Goal: Transaction & Acquisition: Purchase product/service

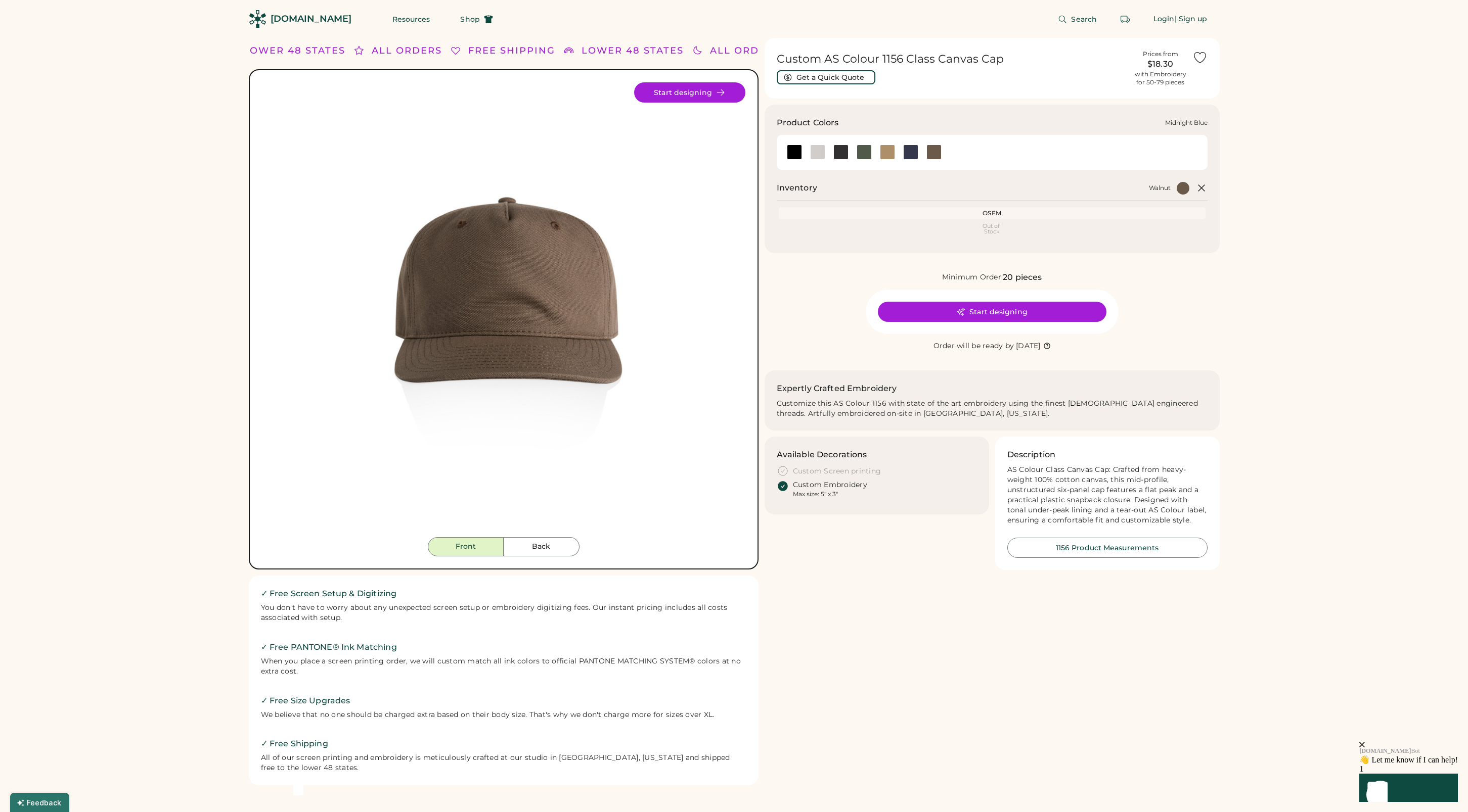
click at [911, 152] on div at bounding box center [910, 152] width 15 height 15
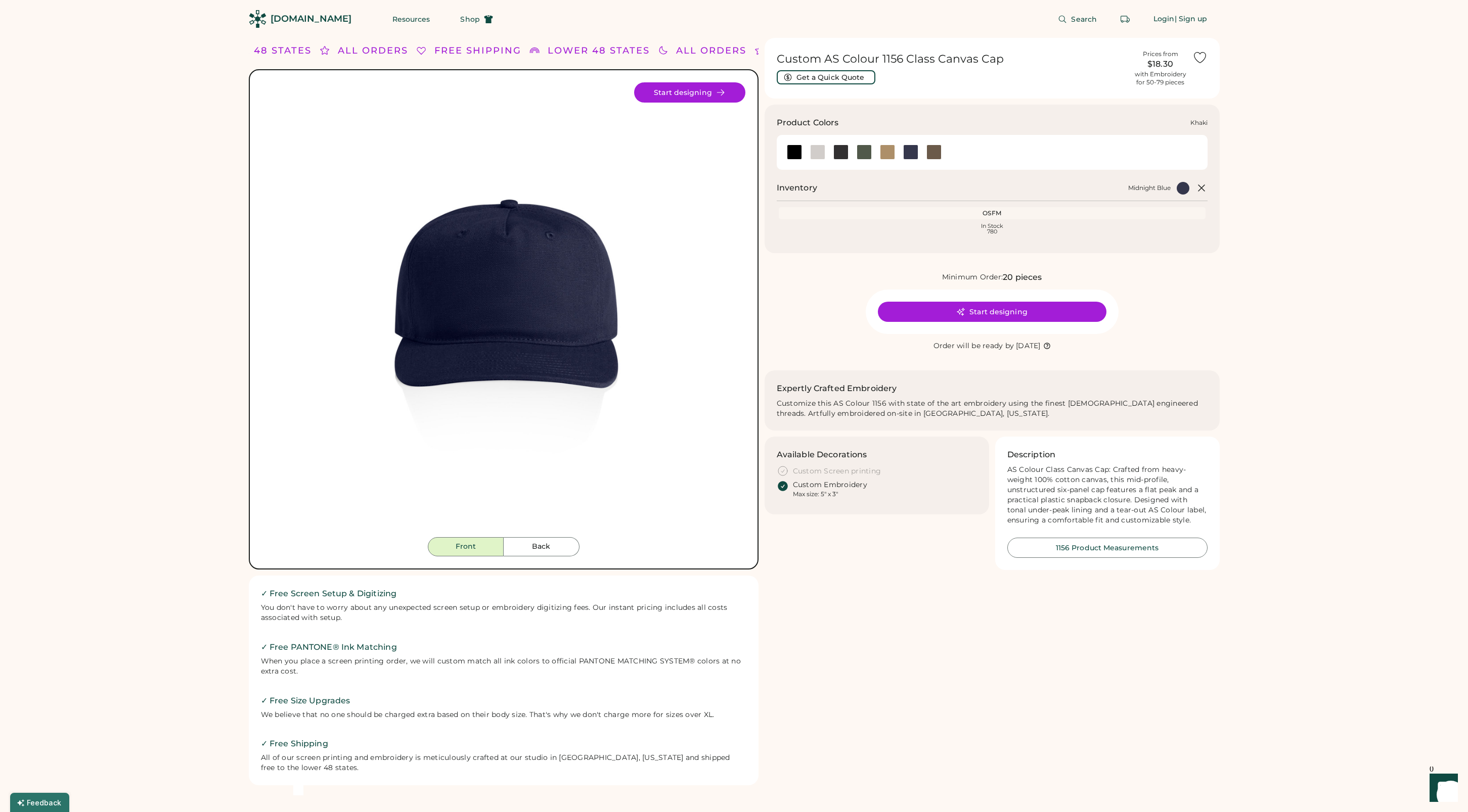
click at [891, 152] on div at bounding box center [887, 152] width 15 height 15
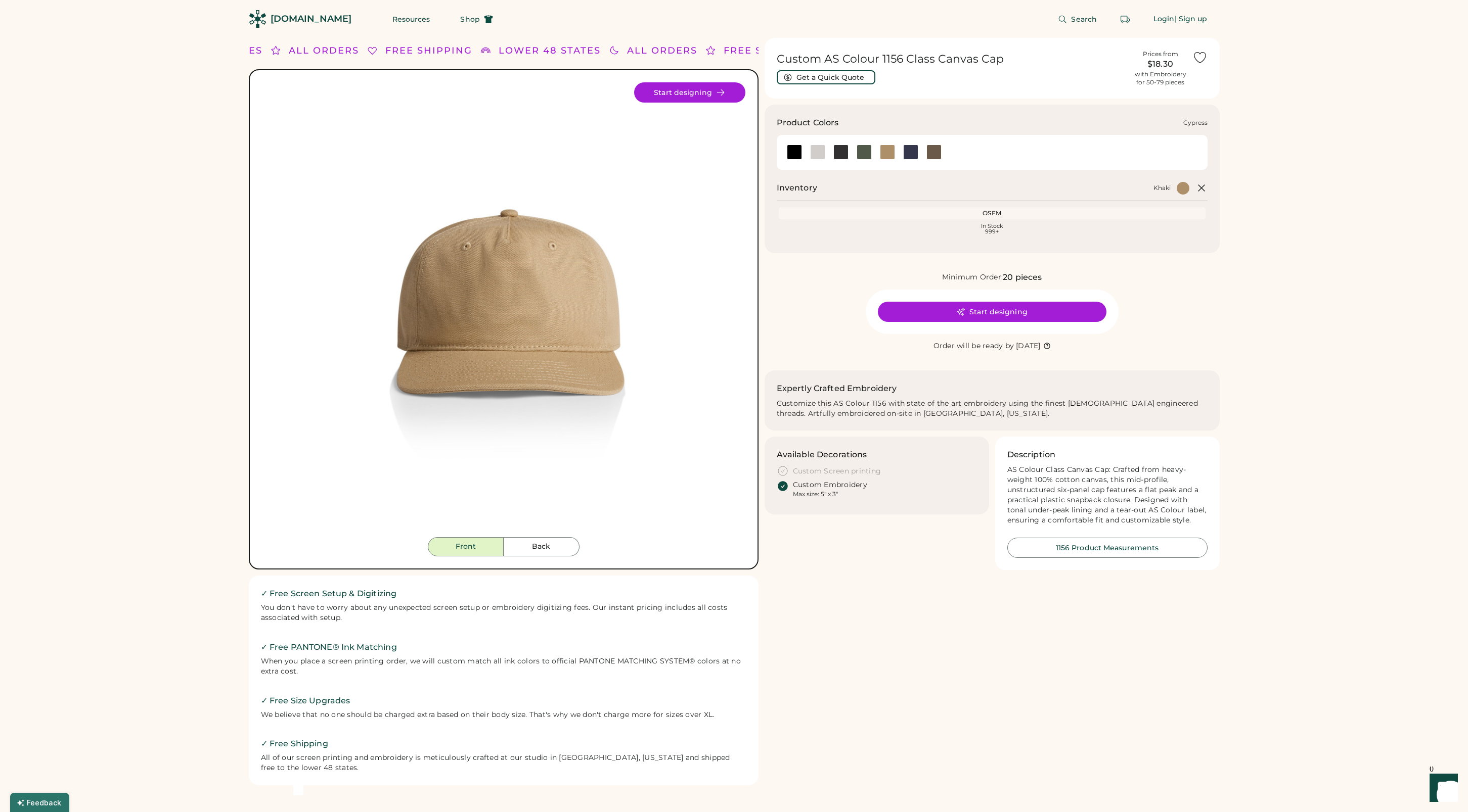
click at [862, 152] on div at bounding box center [864, 152] width 15 height 15
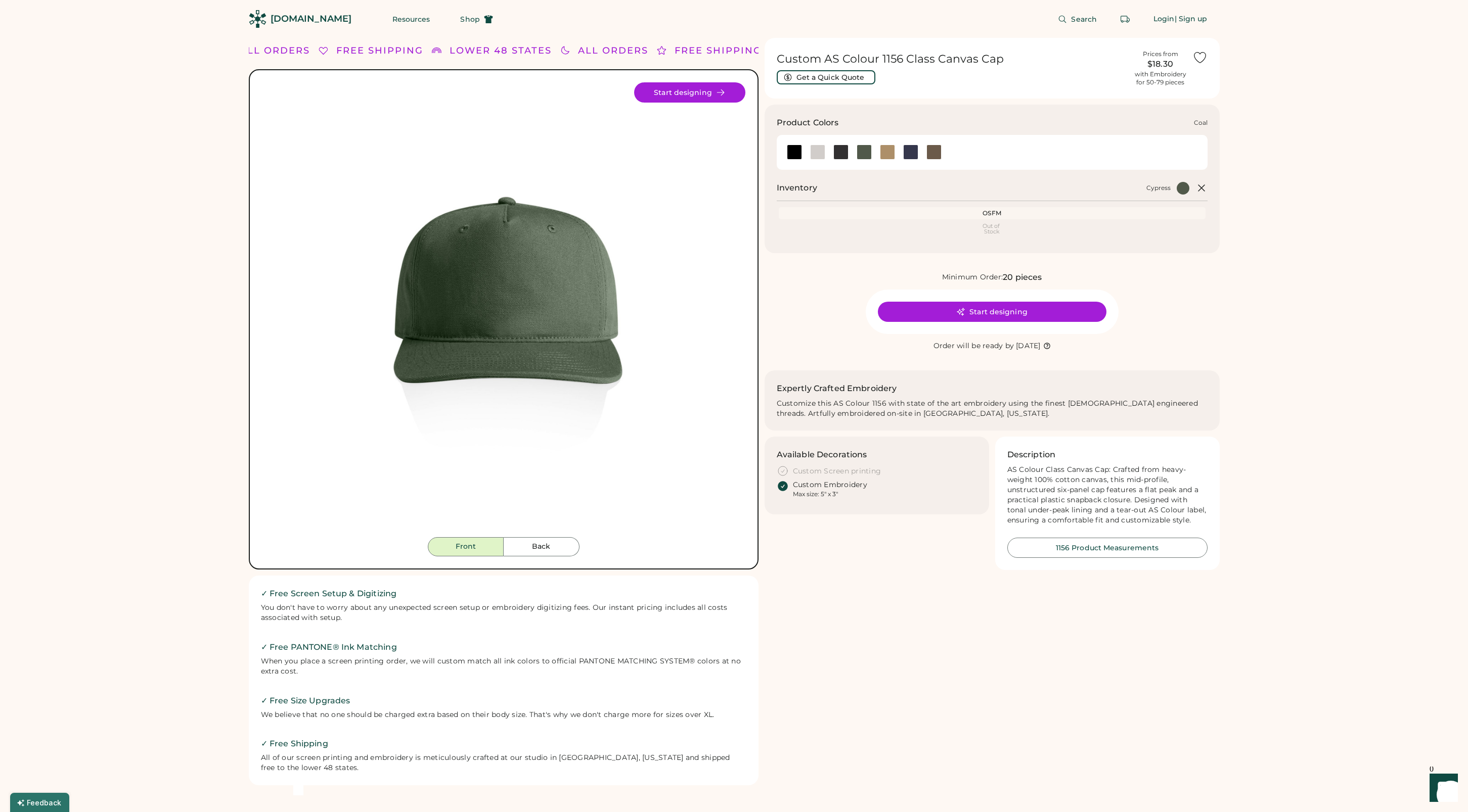
click at [839, 150] on div at bounding box center [840, 152] width 15 height 15
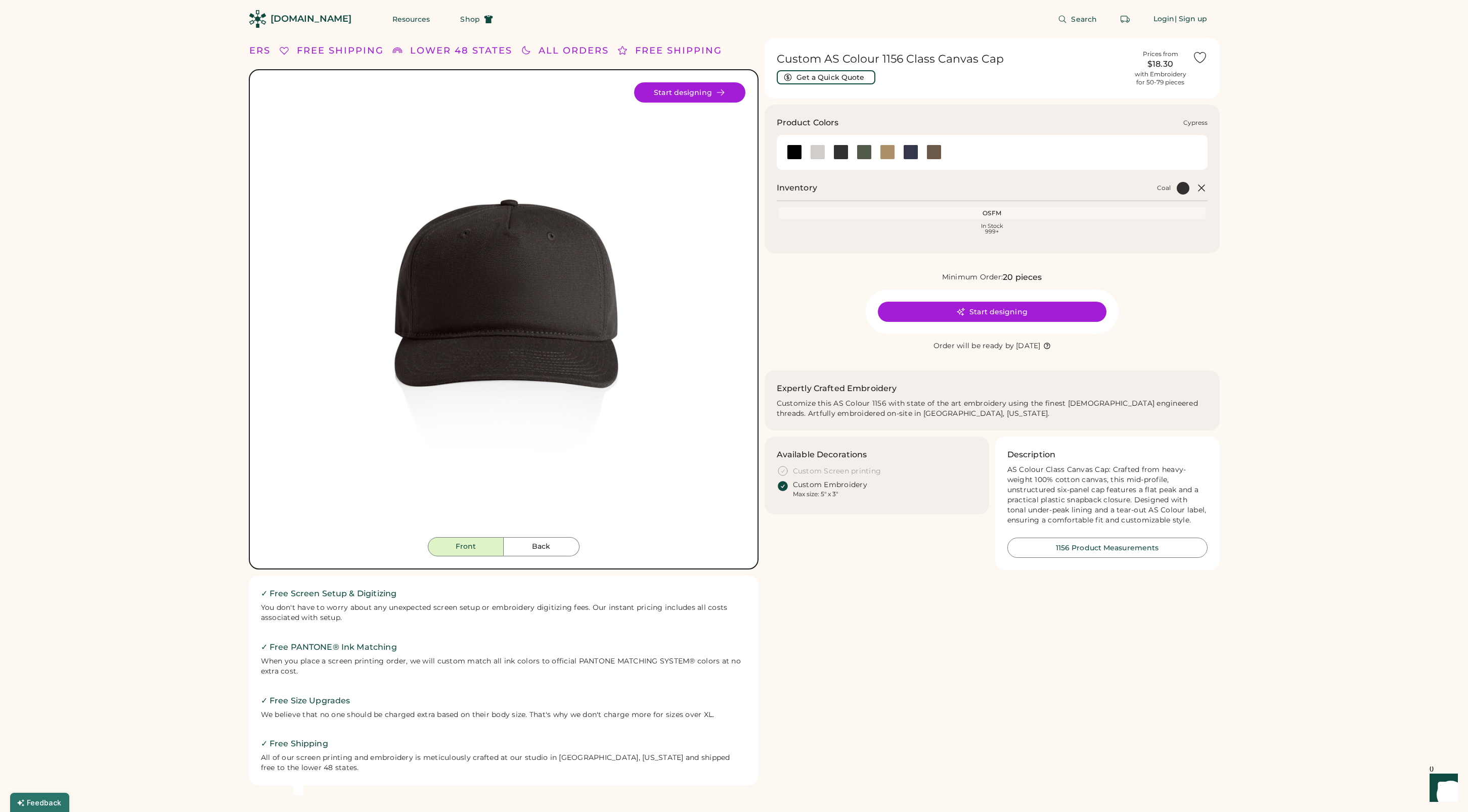
click at [867, 152] on div at bounding box center [864, 152] width 15 height 15
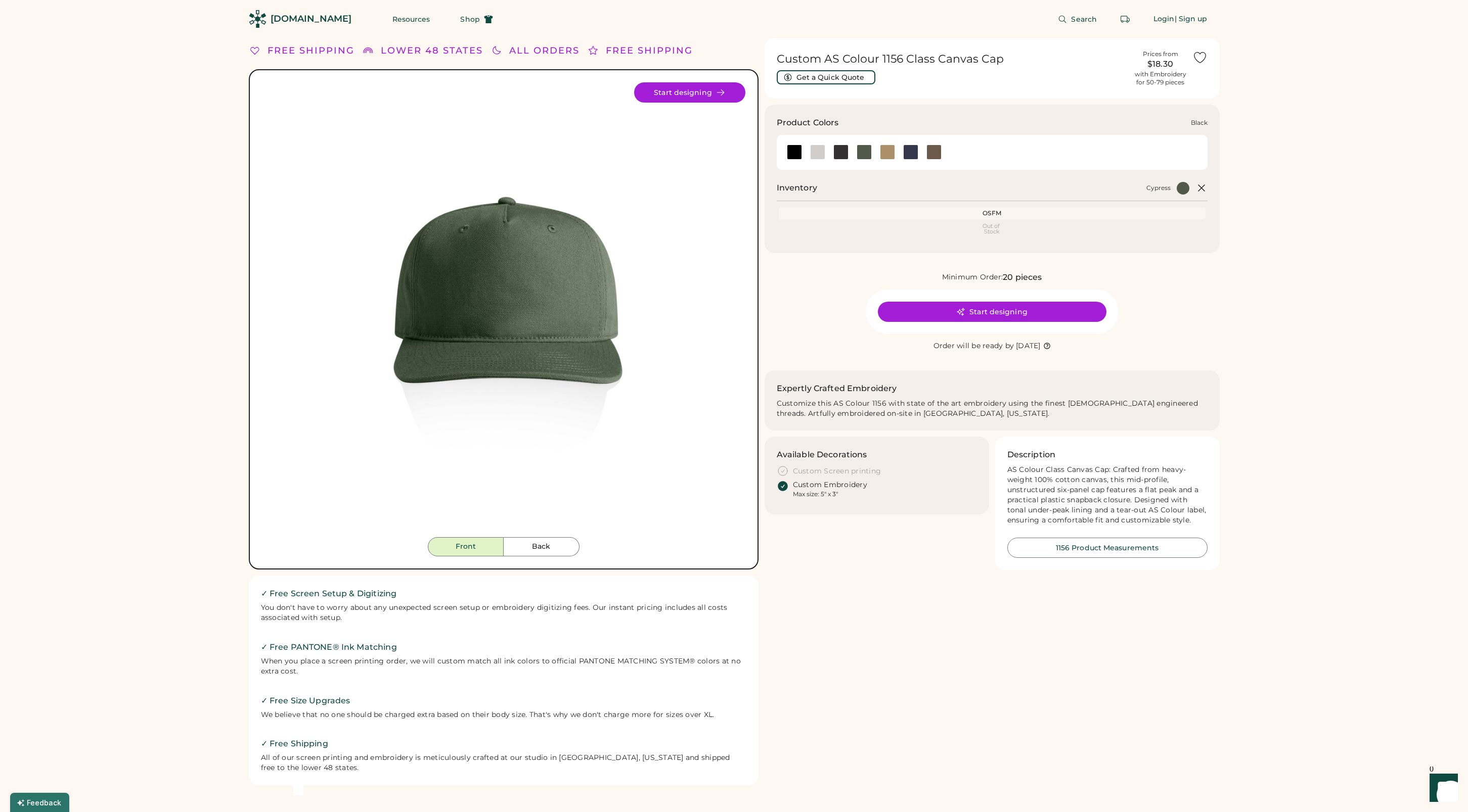
click at [795, 153] on div at bounding box center [794, 152] width 15 height 15
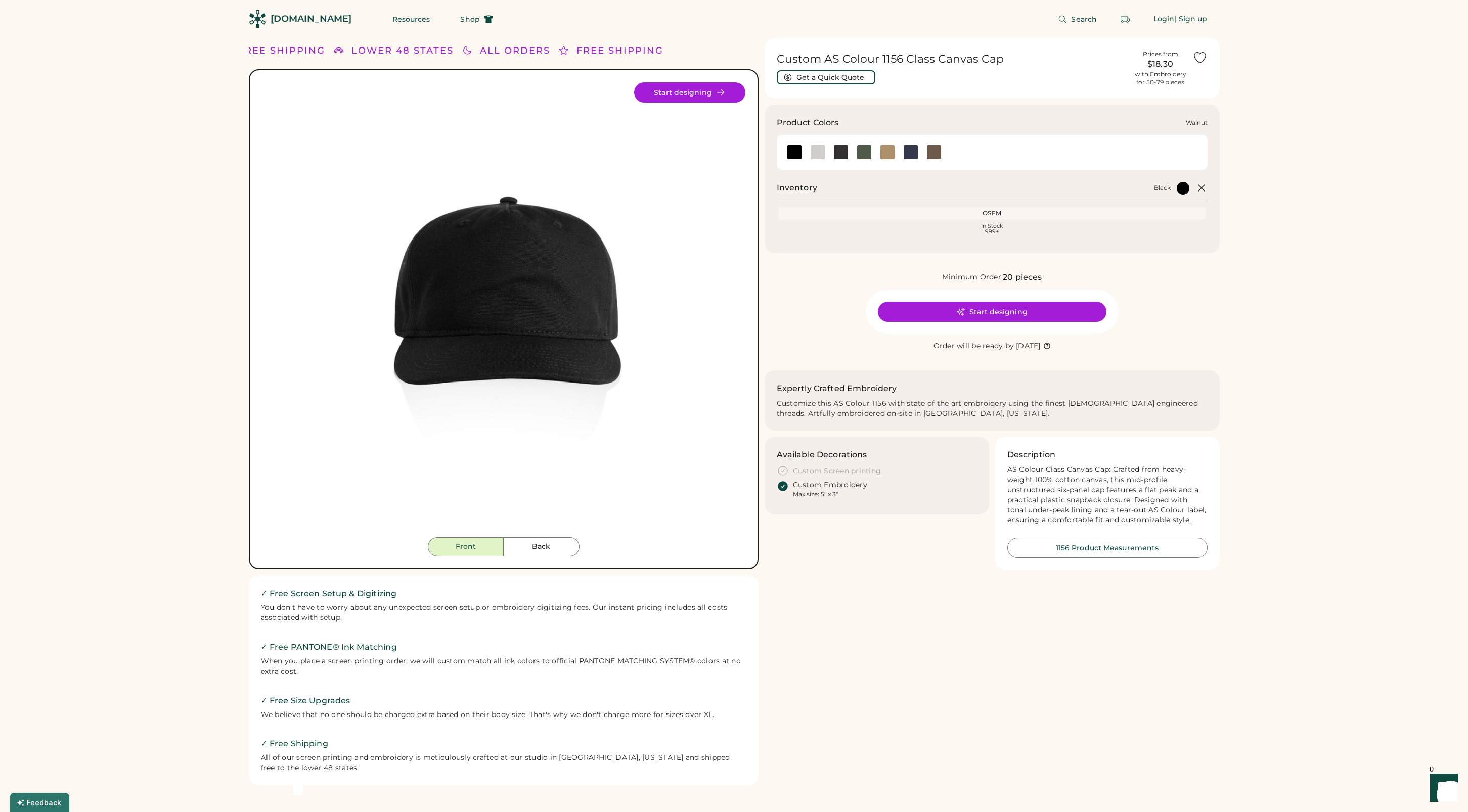
click at [935, 153] on div at bounding box center [933, 152] width 15 height 15
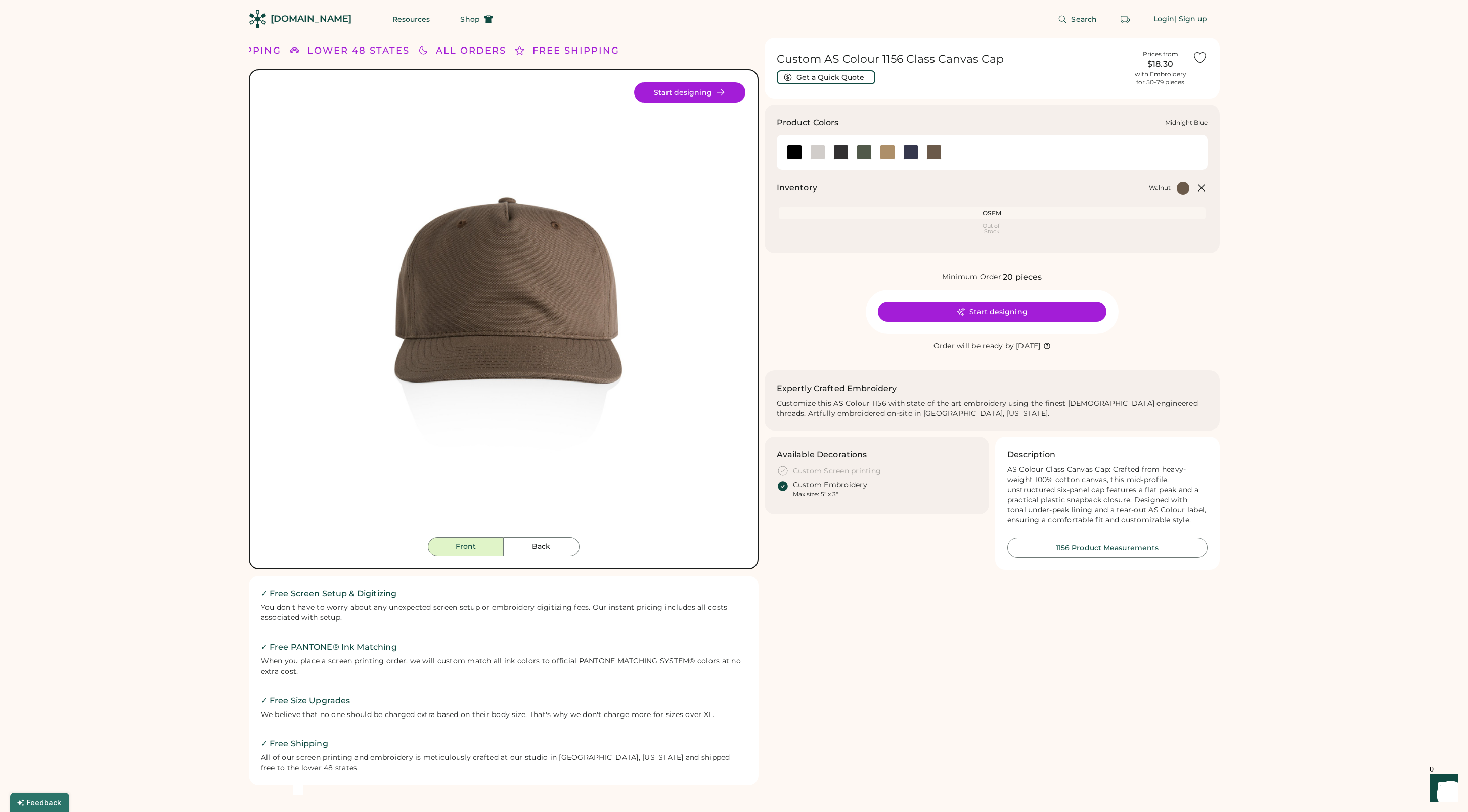
click at [908, 152] on div at bounding box center [910, 152] width 15 height 15
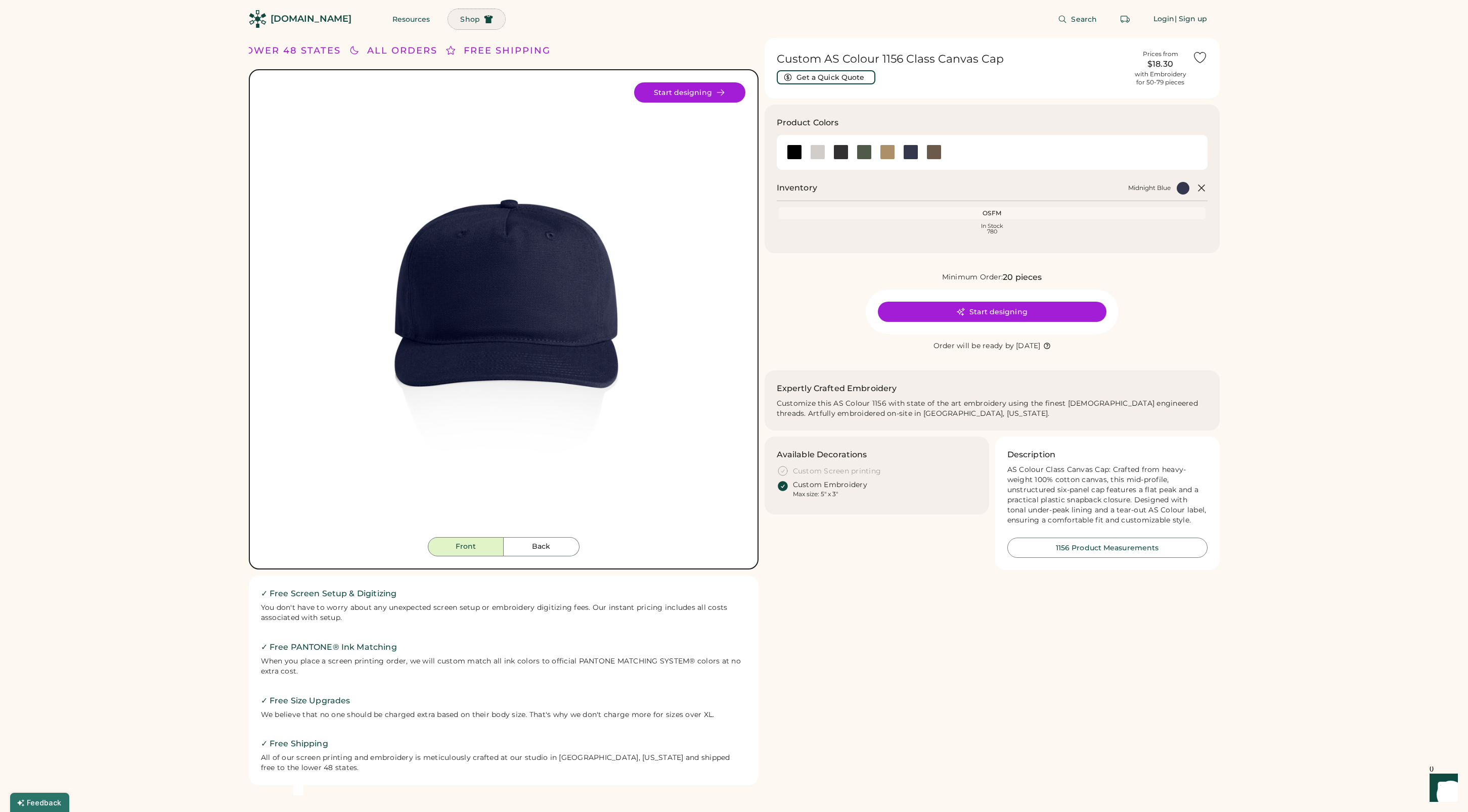
click at [460, 19] on span "Shop" at bounding box center [469, 20] width 19 height 7
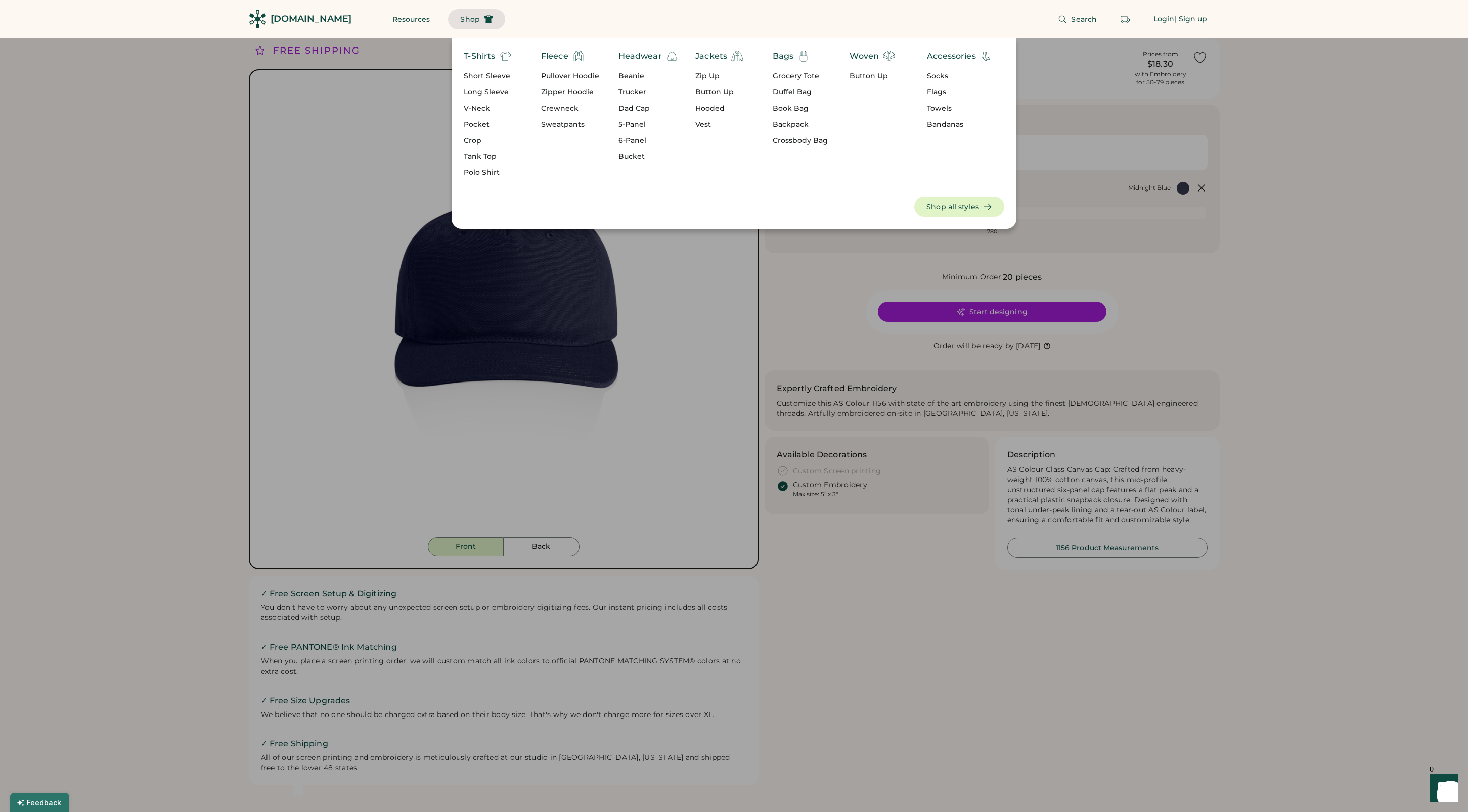
click at [636, 56] on div "Headwear" at bounding box center [640, 56] width 43 height 12
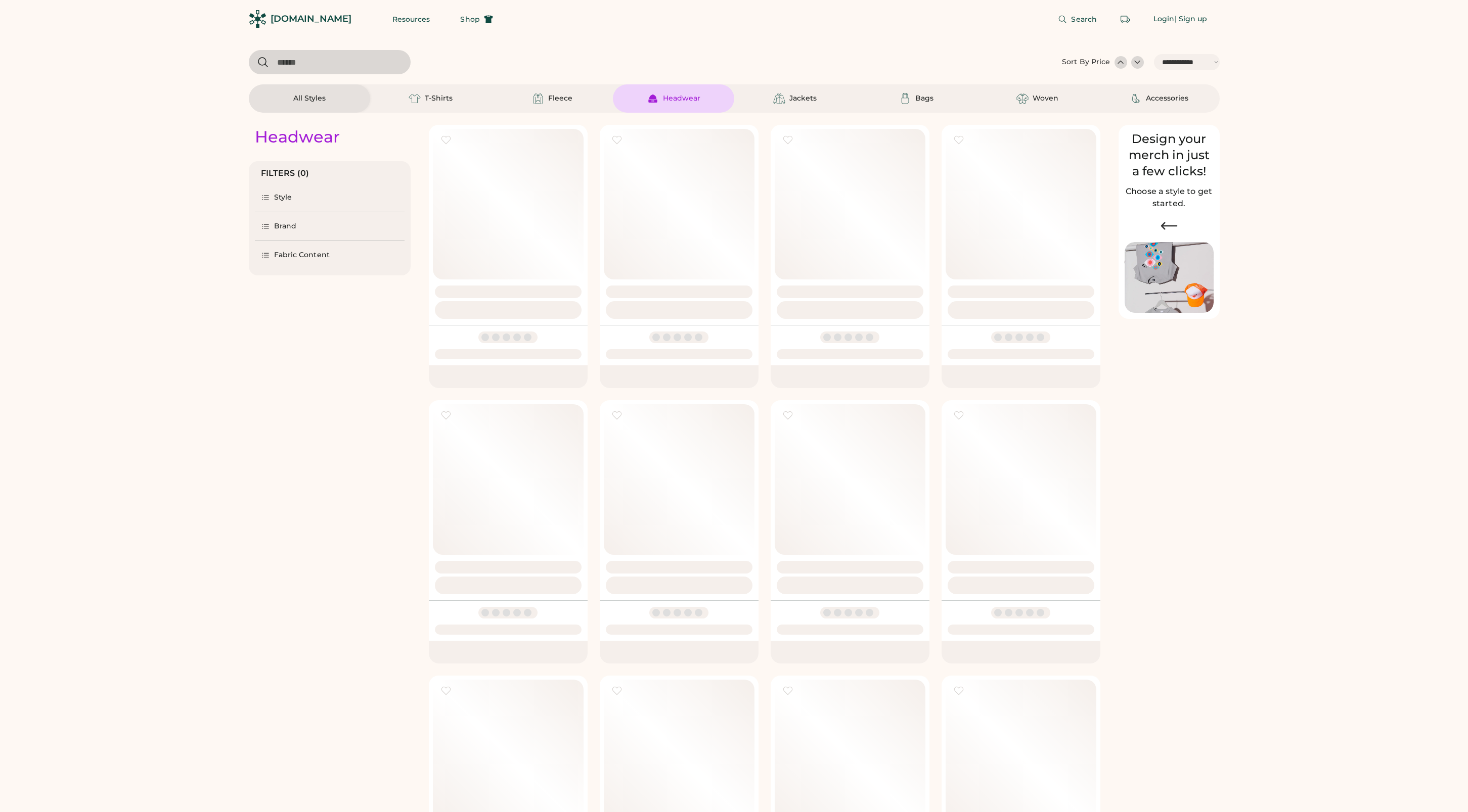
select select "*****"
select select "*"
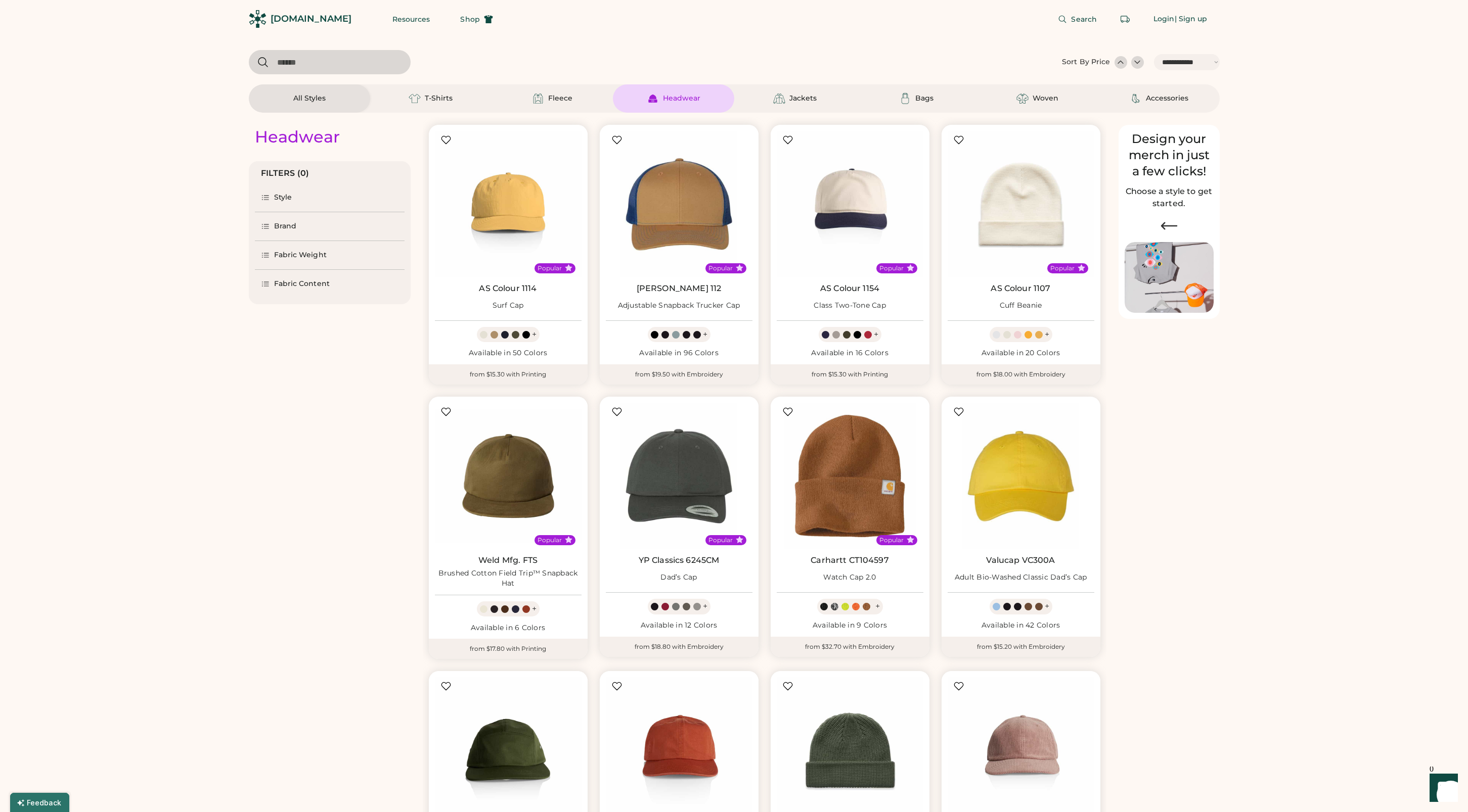
scroll to position [13, 0]
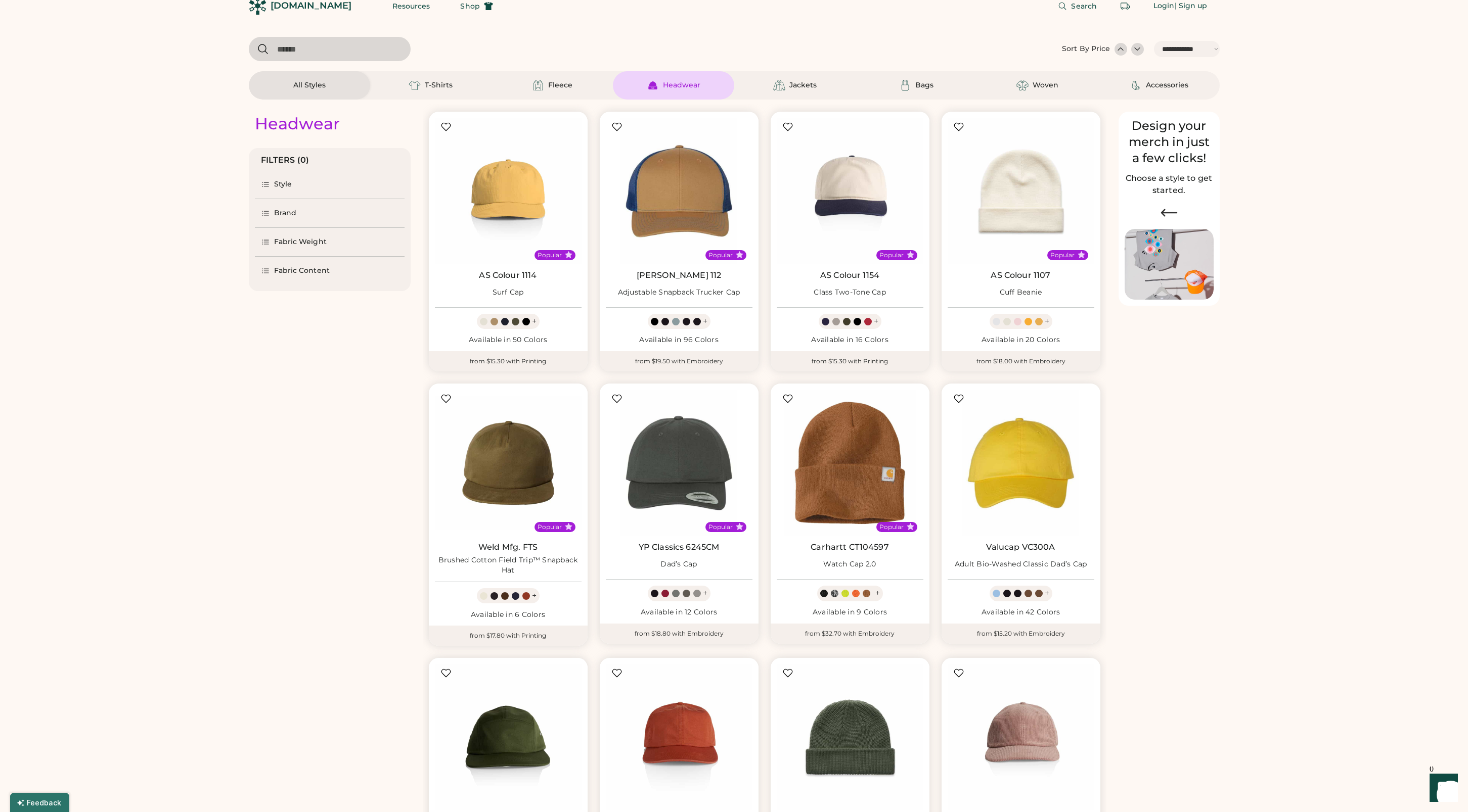
select select "*****"
select select "*"
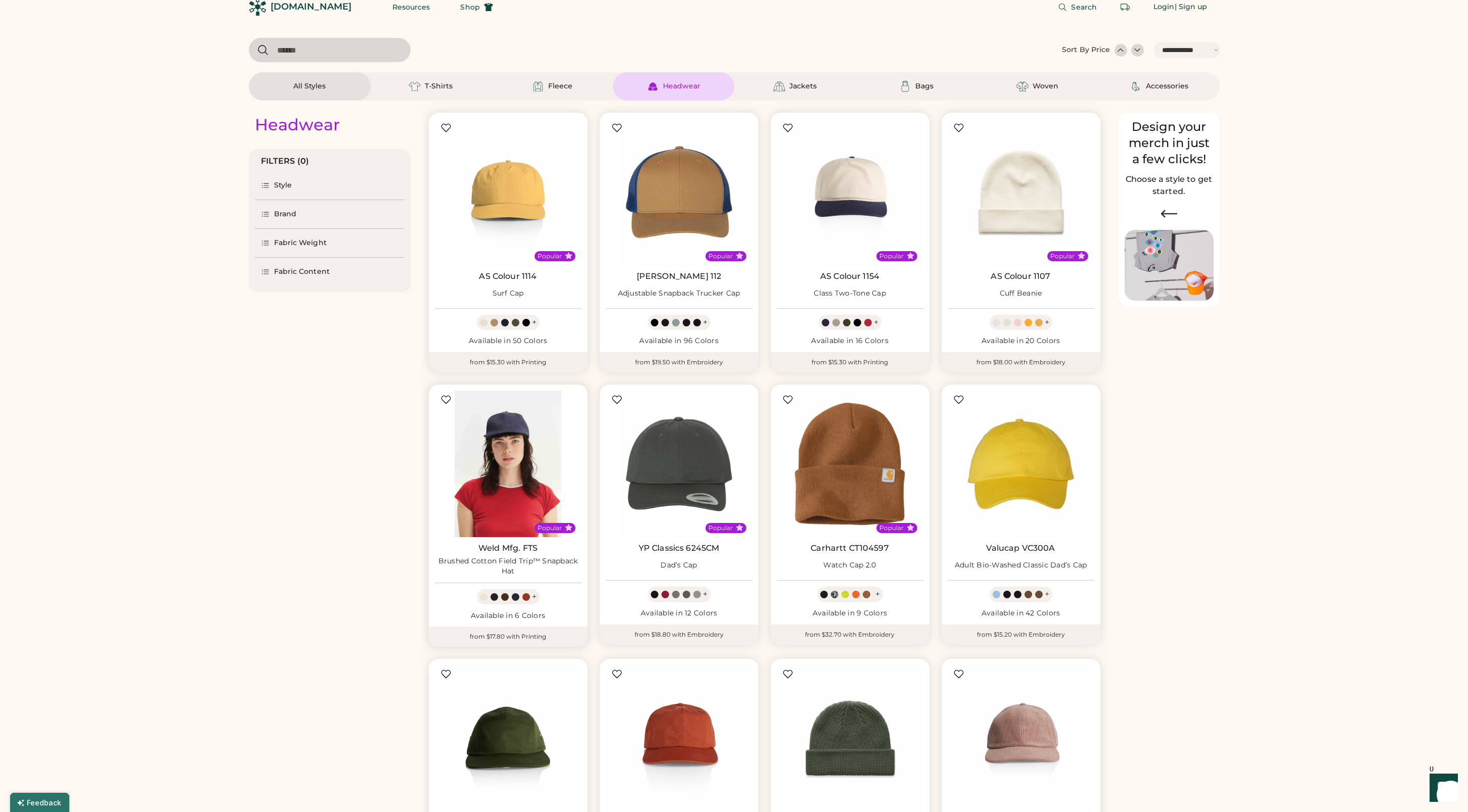
click at [506, 460] on img at bounding box center [508, 464] width 147 height 147
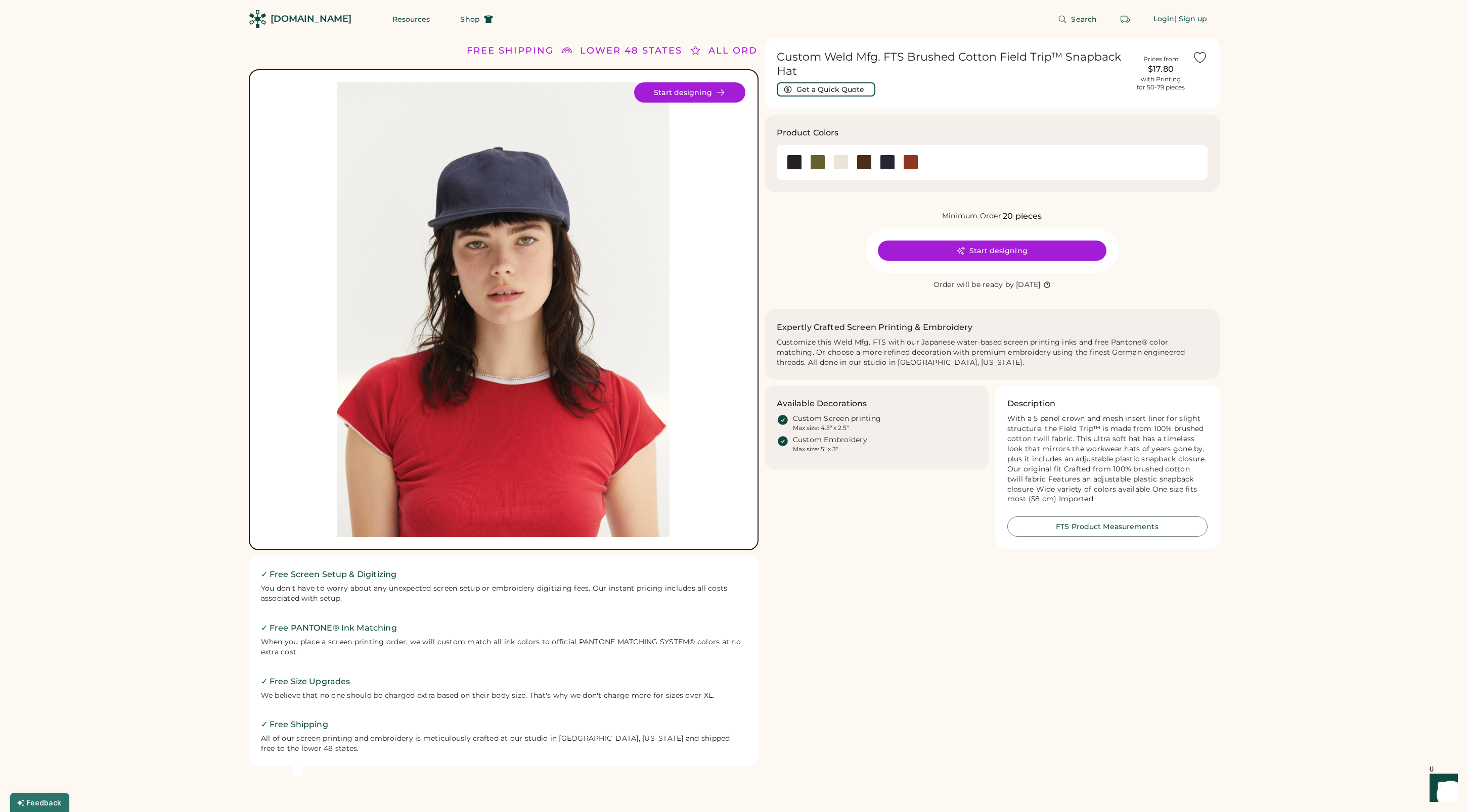
scroll to position [11, 0]
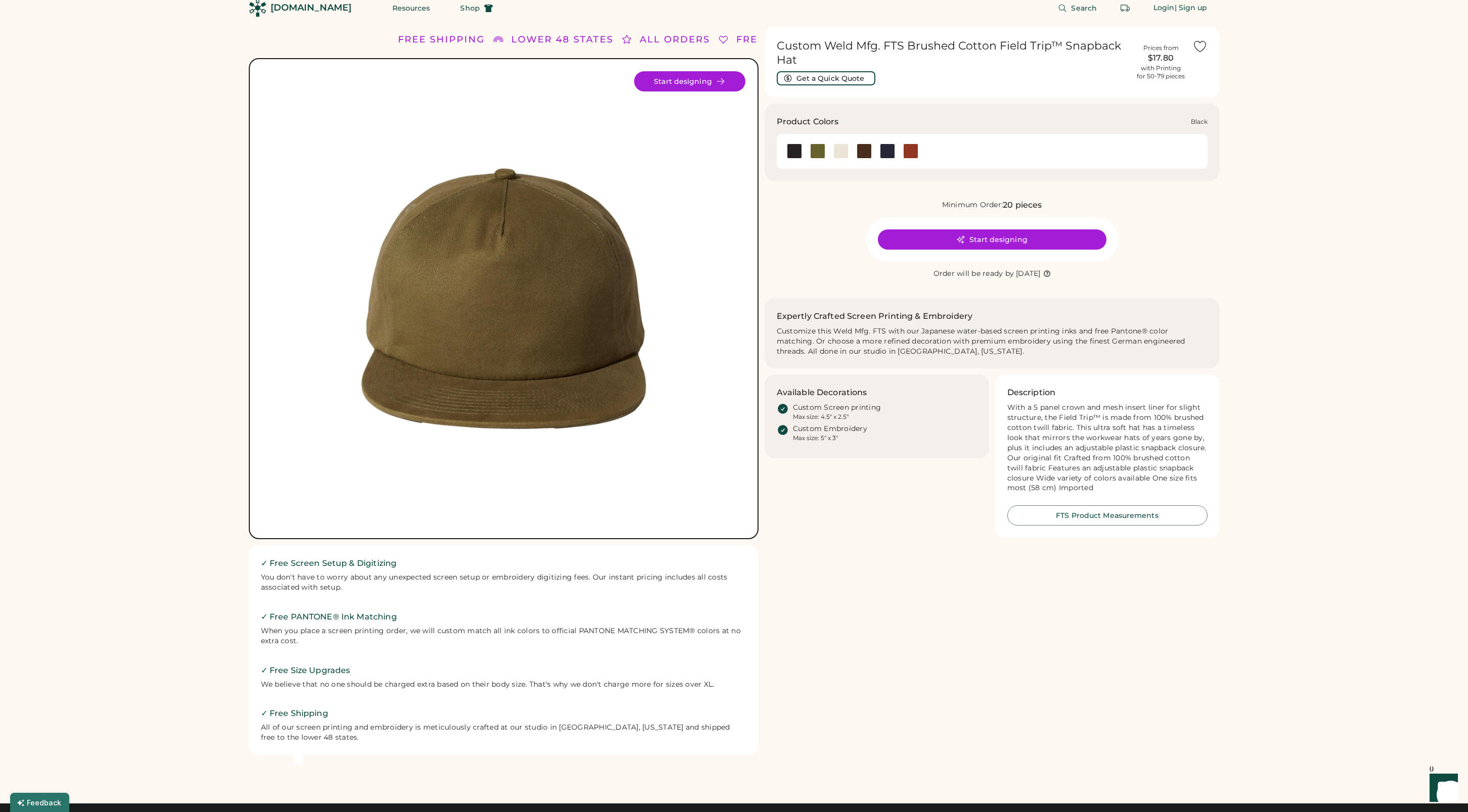
click at [795, 151] on div at bounding box center [794, 151] width 15 height 15
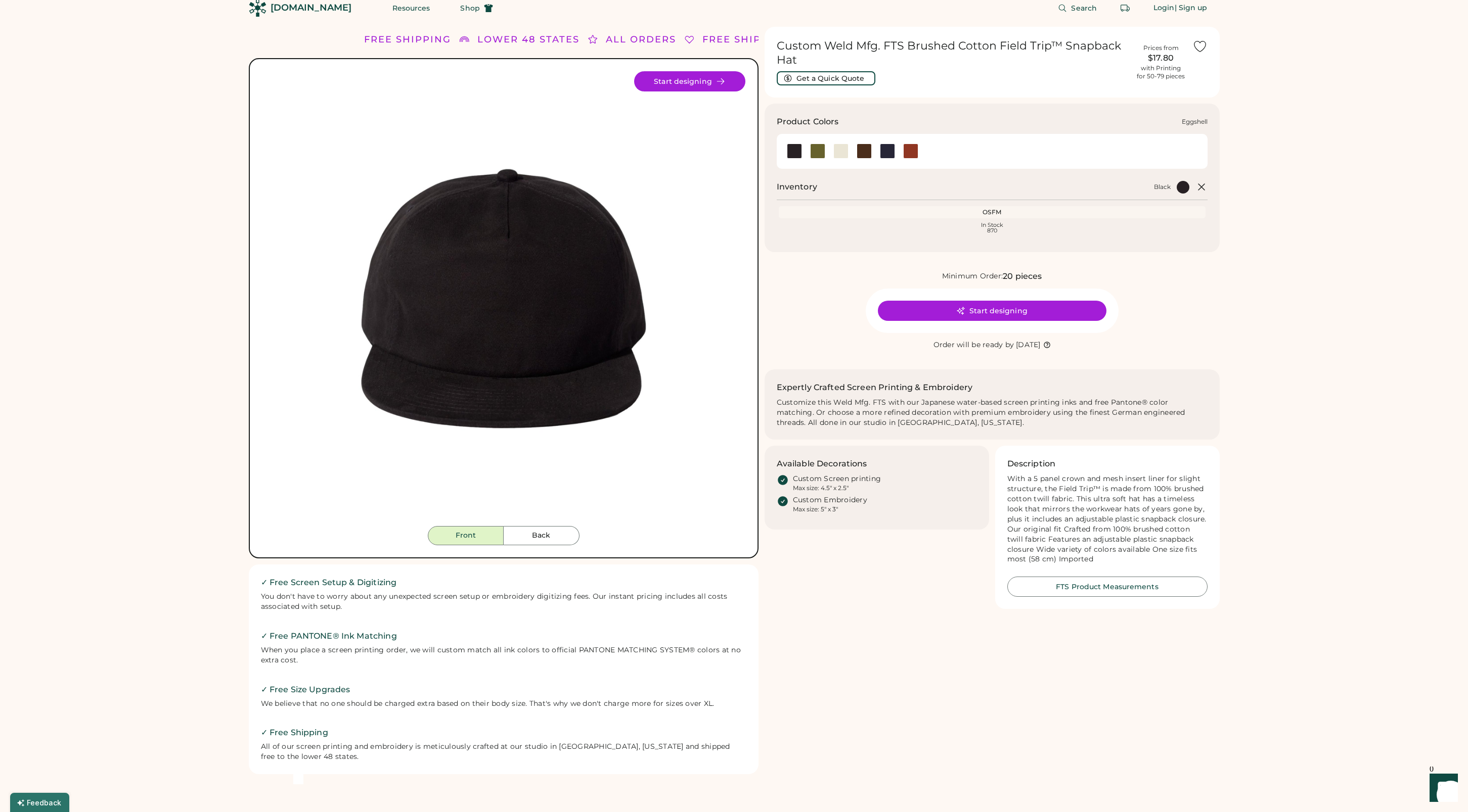
click at [840, 151] on div at bounding box center [840, 151] width 15 height 15
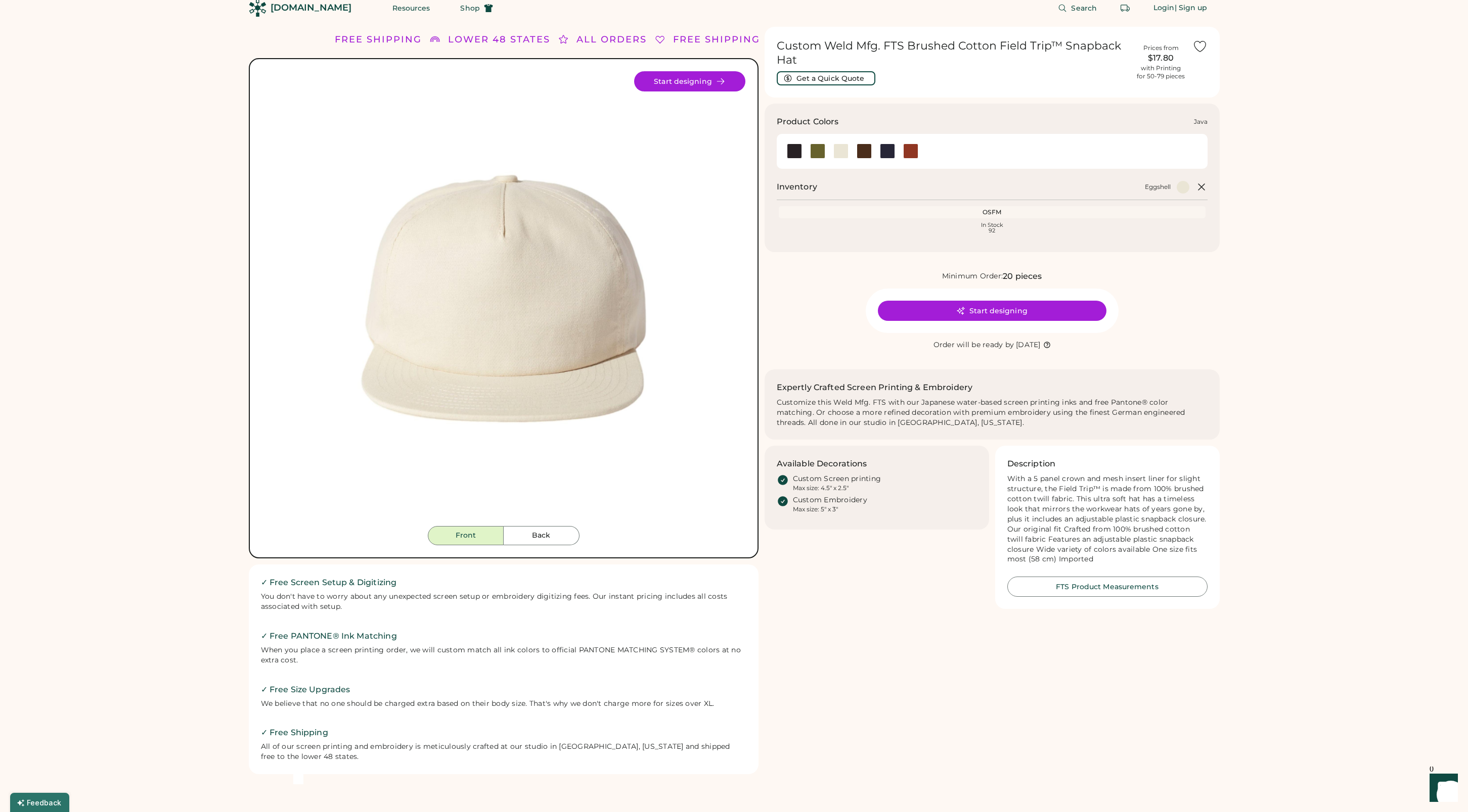
click at [866, 153] on div at bounding box center [864, 151] width 15 height 15
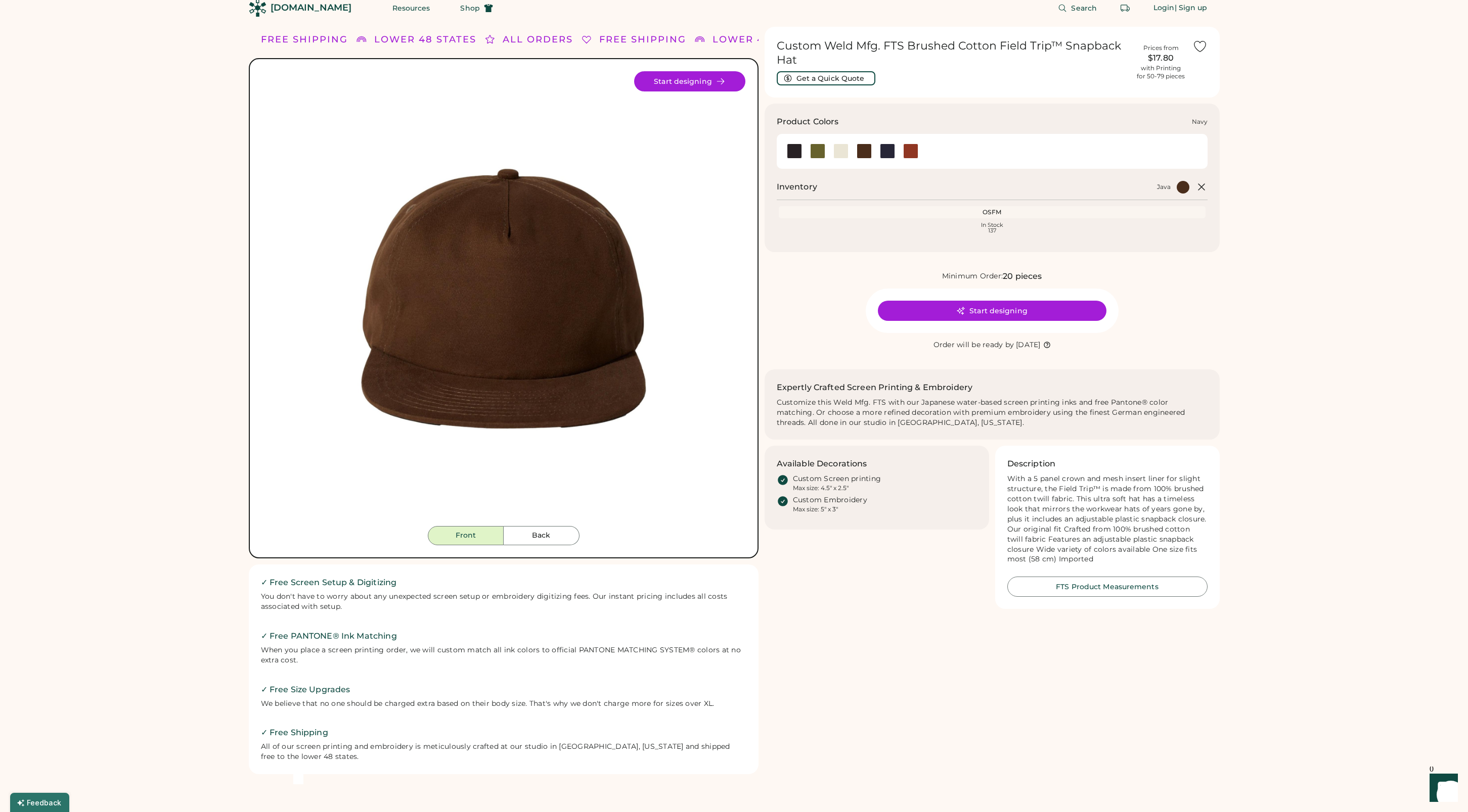
click at [885, 151] on div at bounding box center [887, 151] width 15 height 15
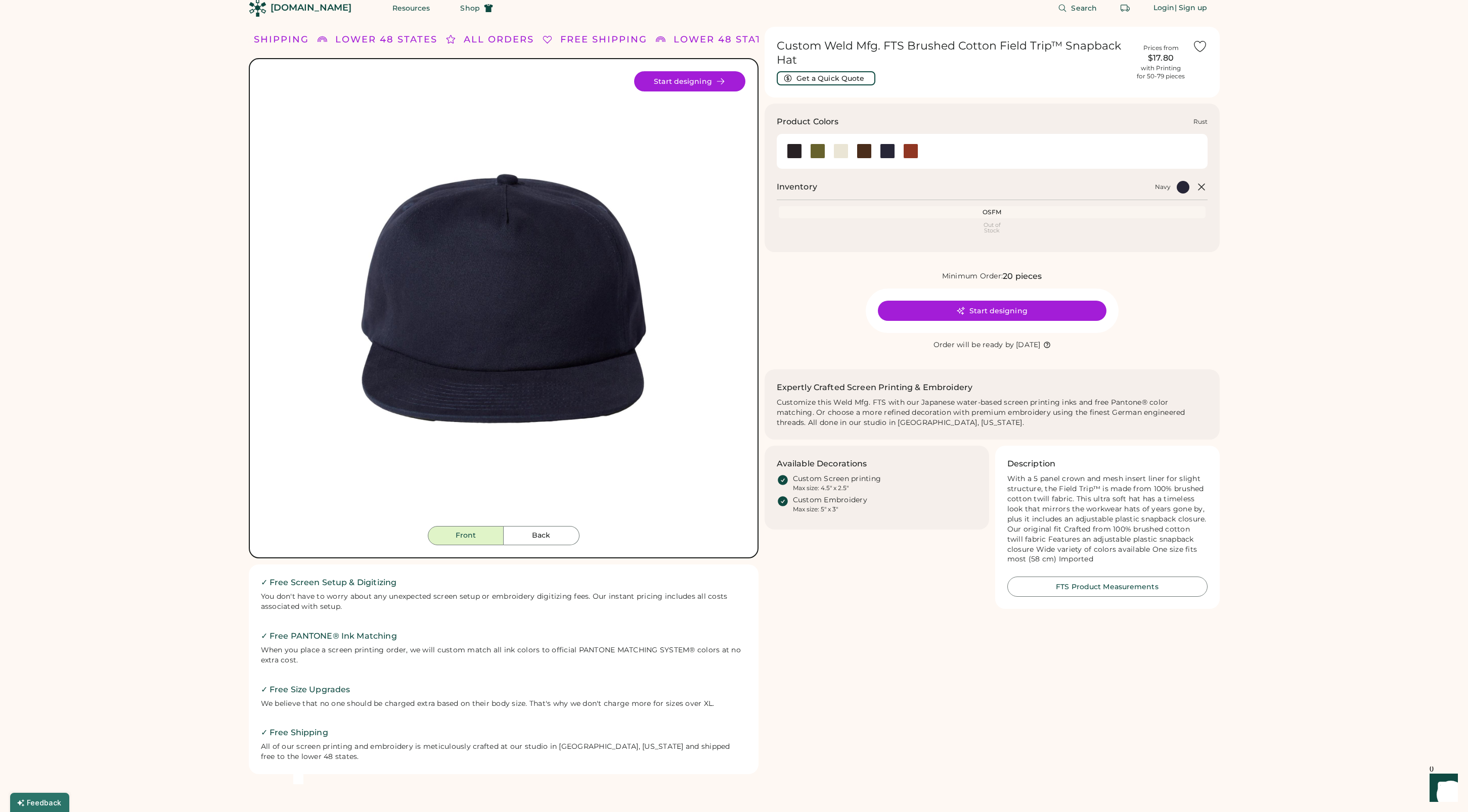
click at [913, 152] on div at bounding box center [910, 151] width 15 height 15
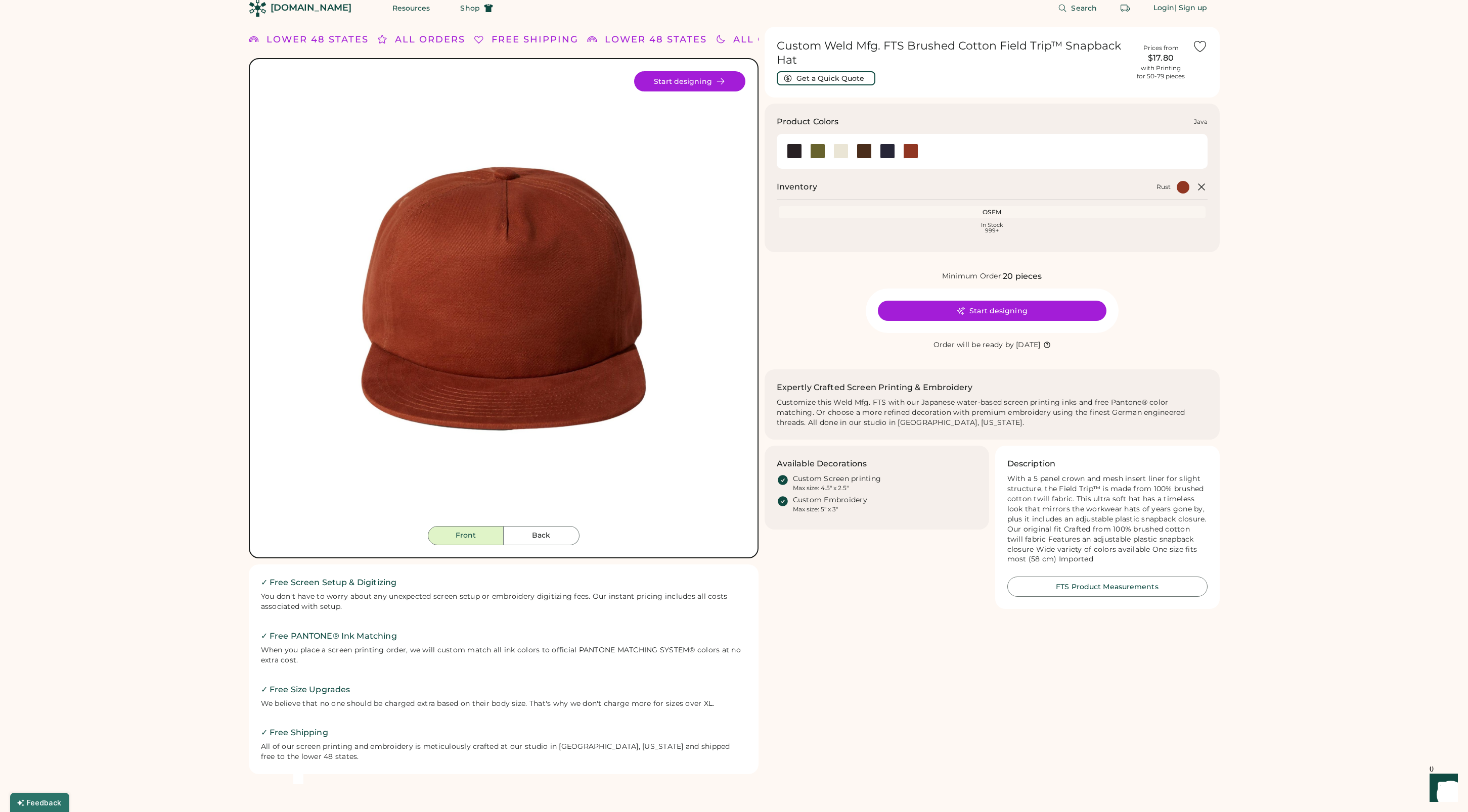
click at [864, 151] on div at bounding box center [864, 151] width 15 height 15
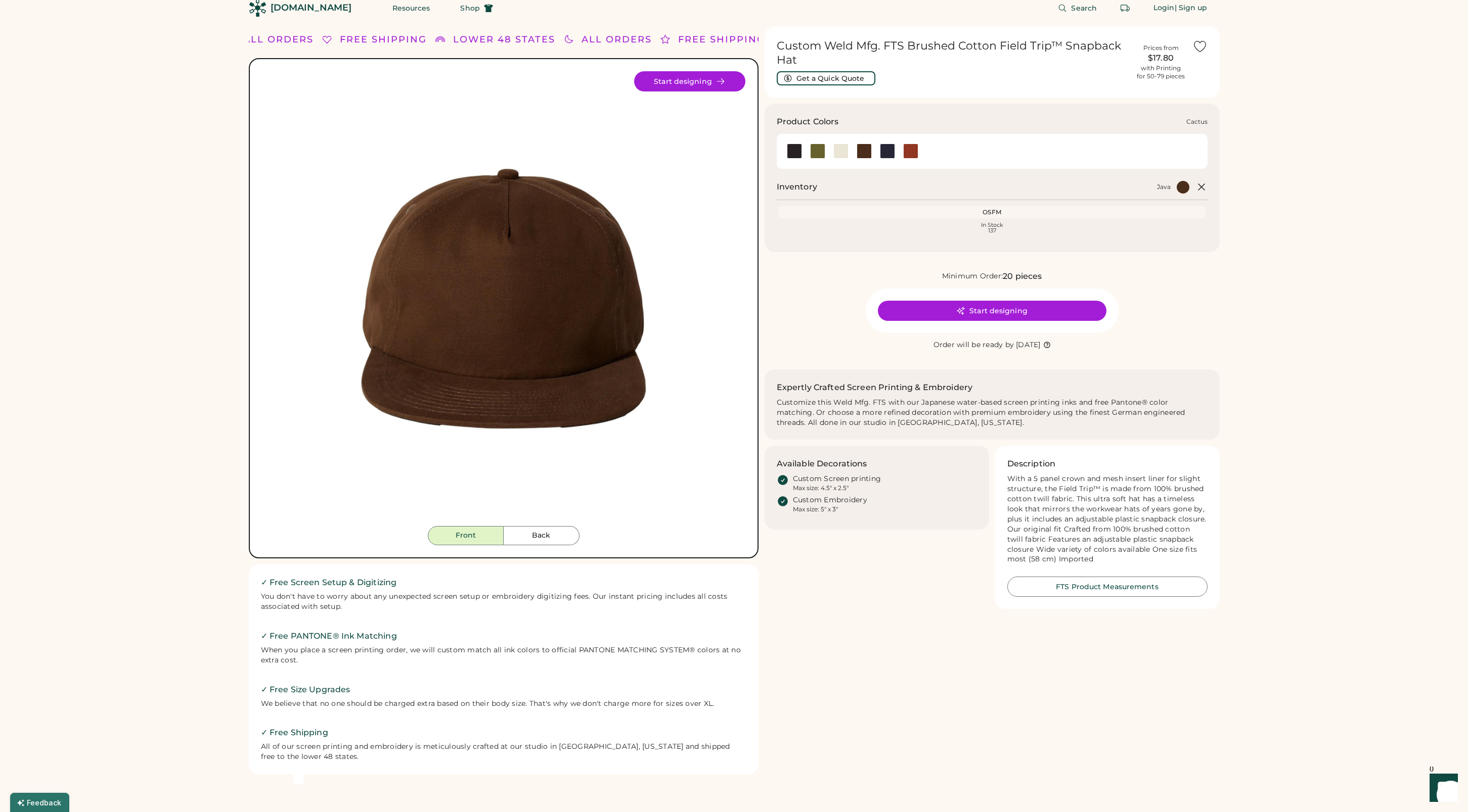
click at [818, 150] on div at bounding box center [817, 151] width 15 height 15
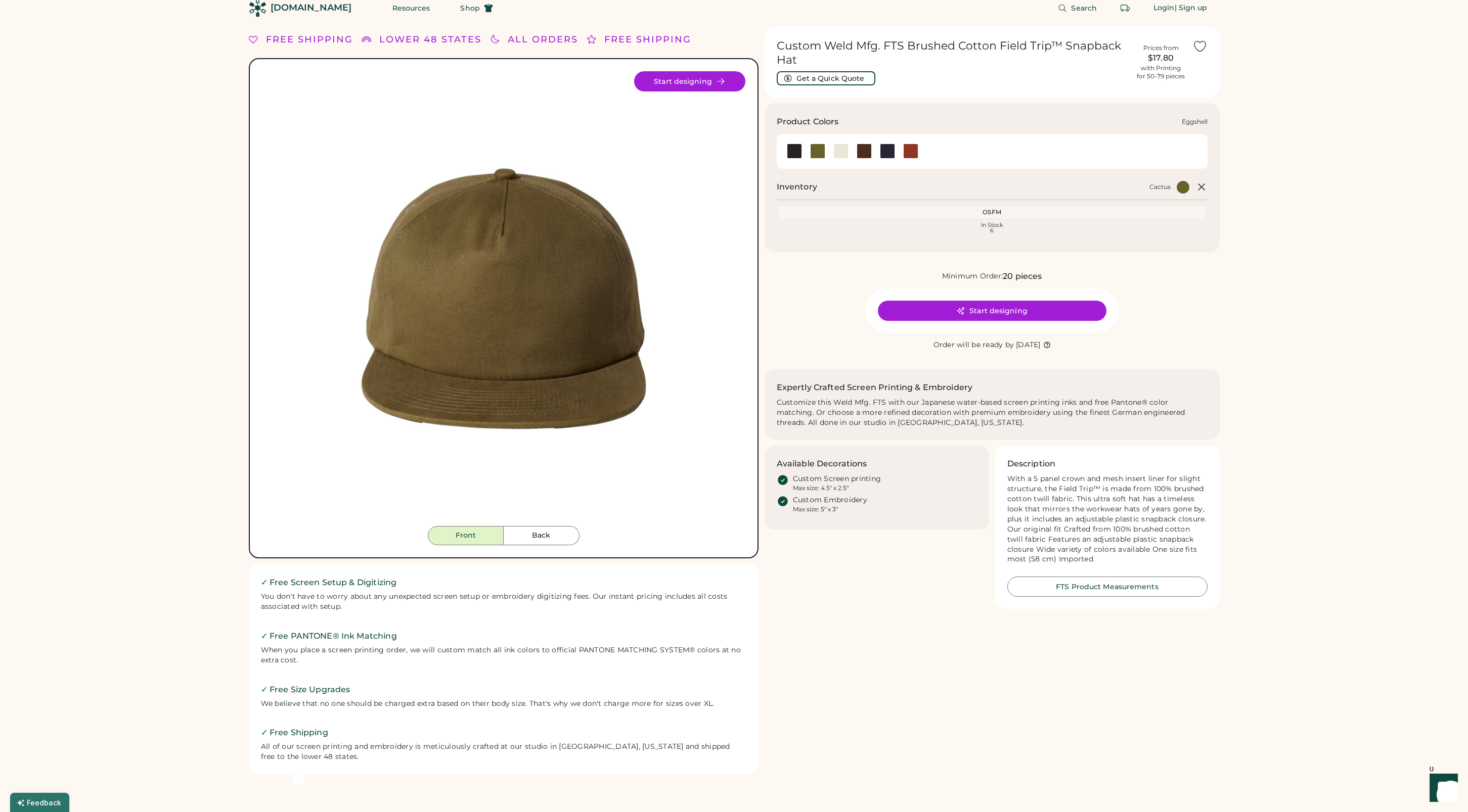
click at [841, 155] on div at bounding box center [840, 151] width 15 height 15
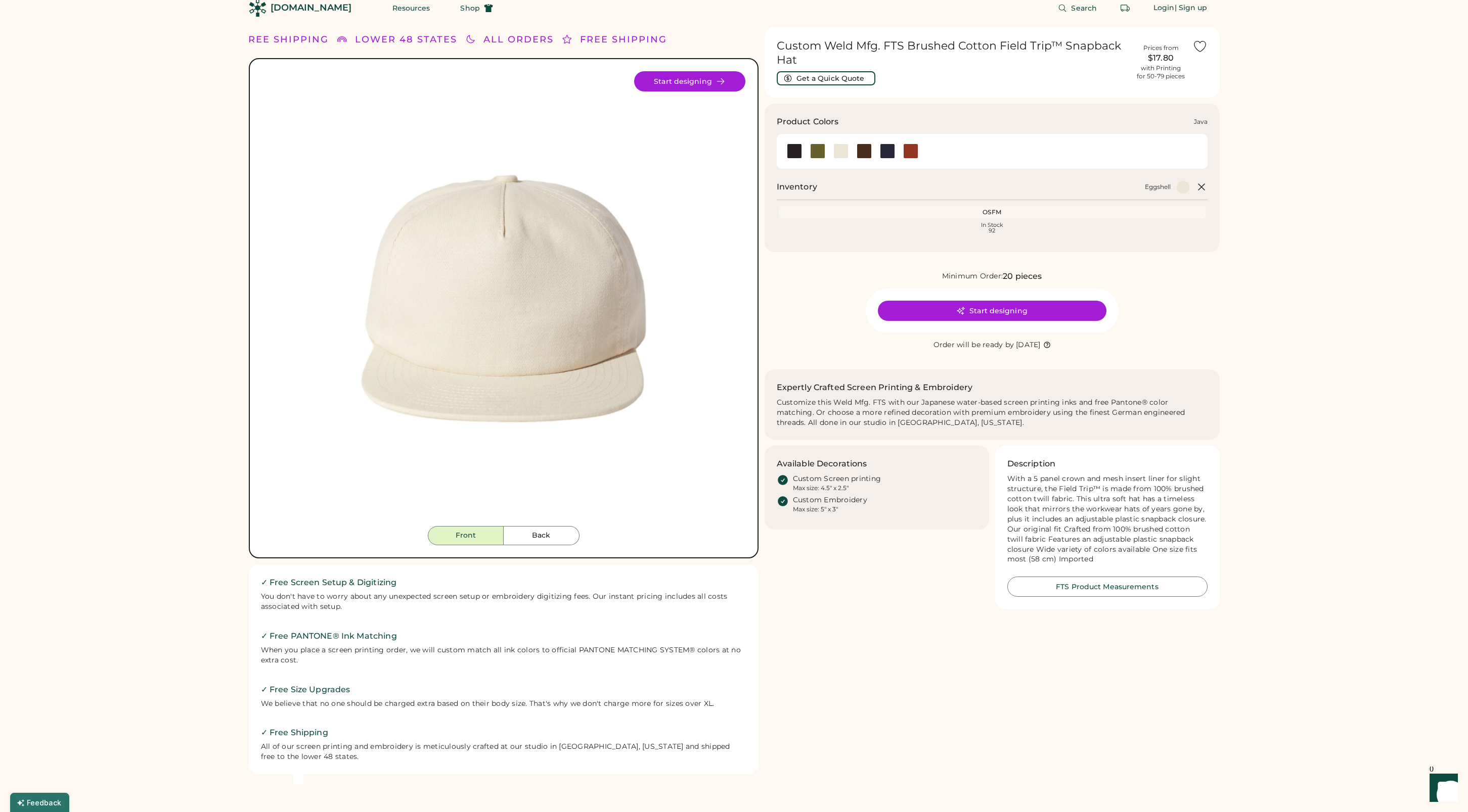
click at [868, 152] on div at bounding box center [864, 151] width 15 height 15
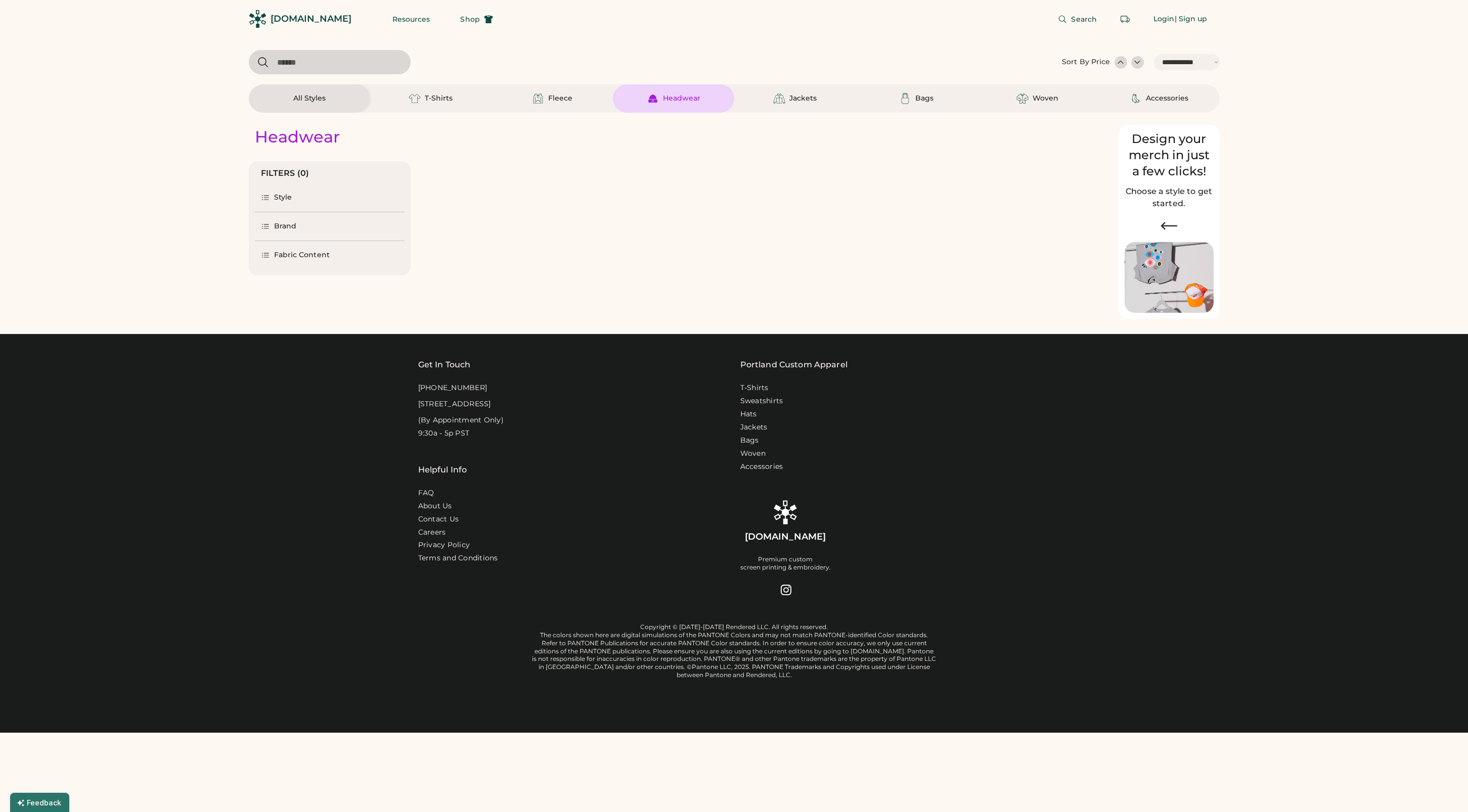
select select "*****"
select select "*"
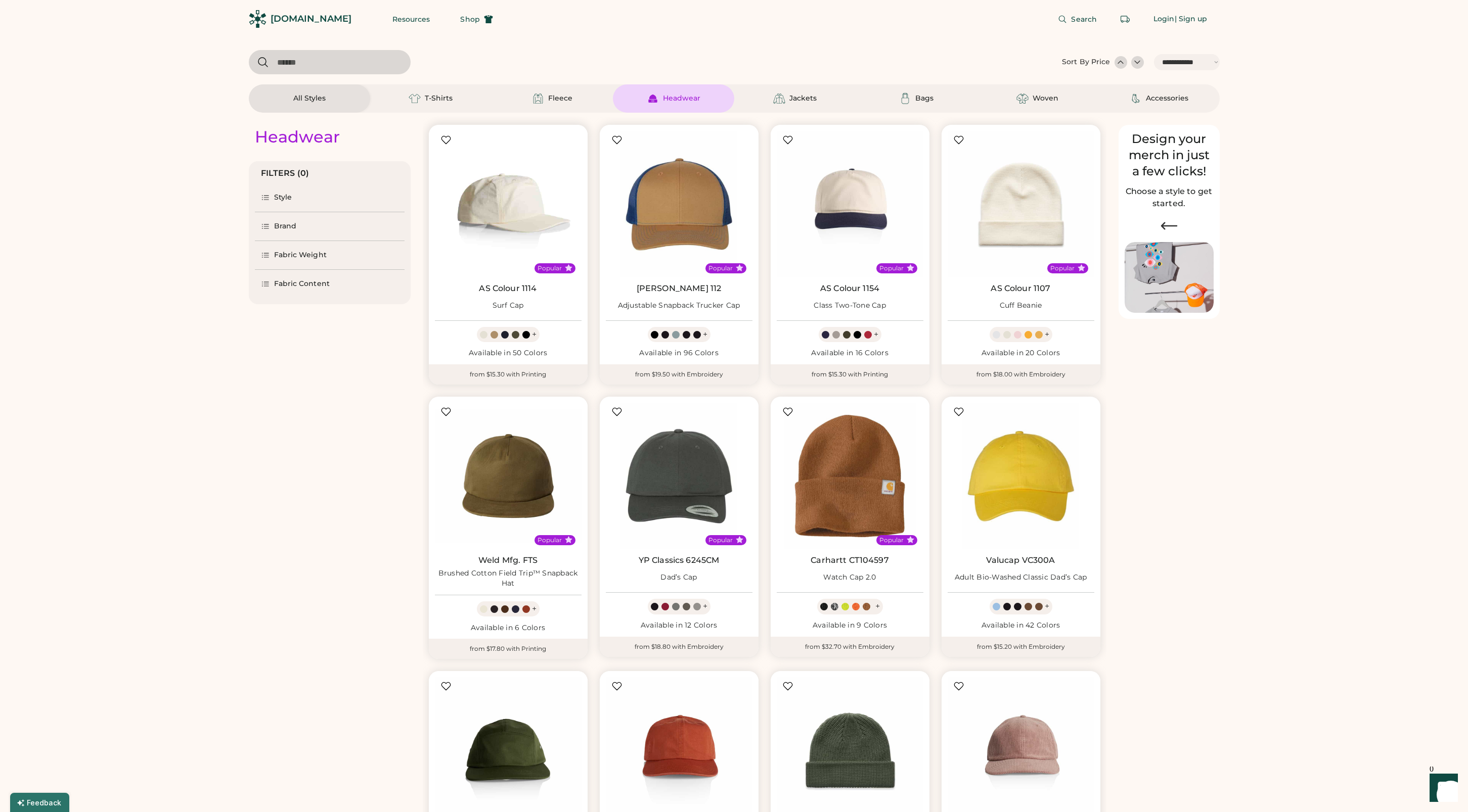
click at [492, 209] on img at bounding box center [508, 204] width 147 height 147
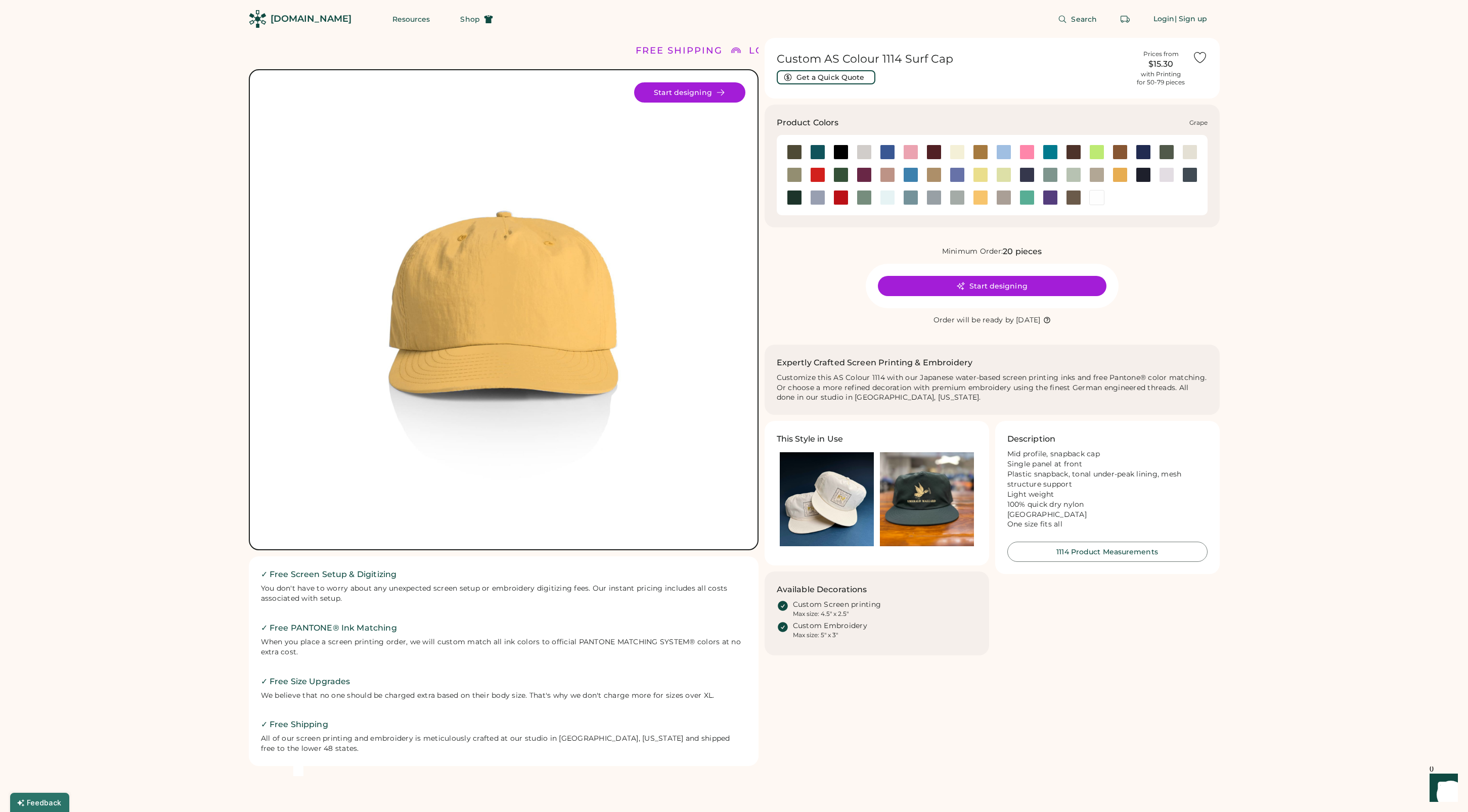
click at [865, 176] on div at bounding box center [864, 175] width 15 height 15
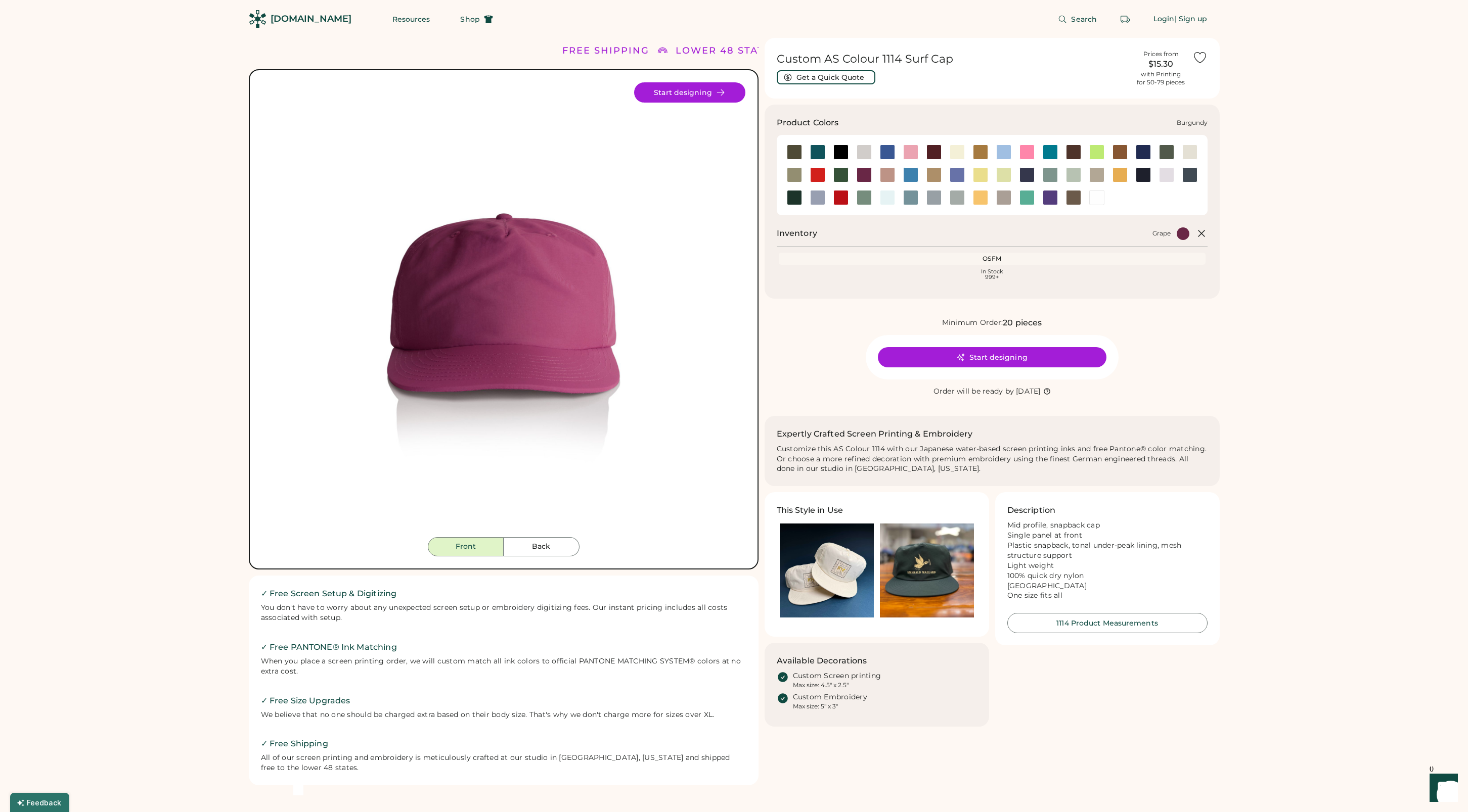
click at [933, 152] on div at bounding box center [933, 152] width 15 height 15
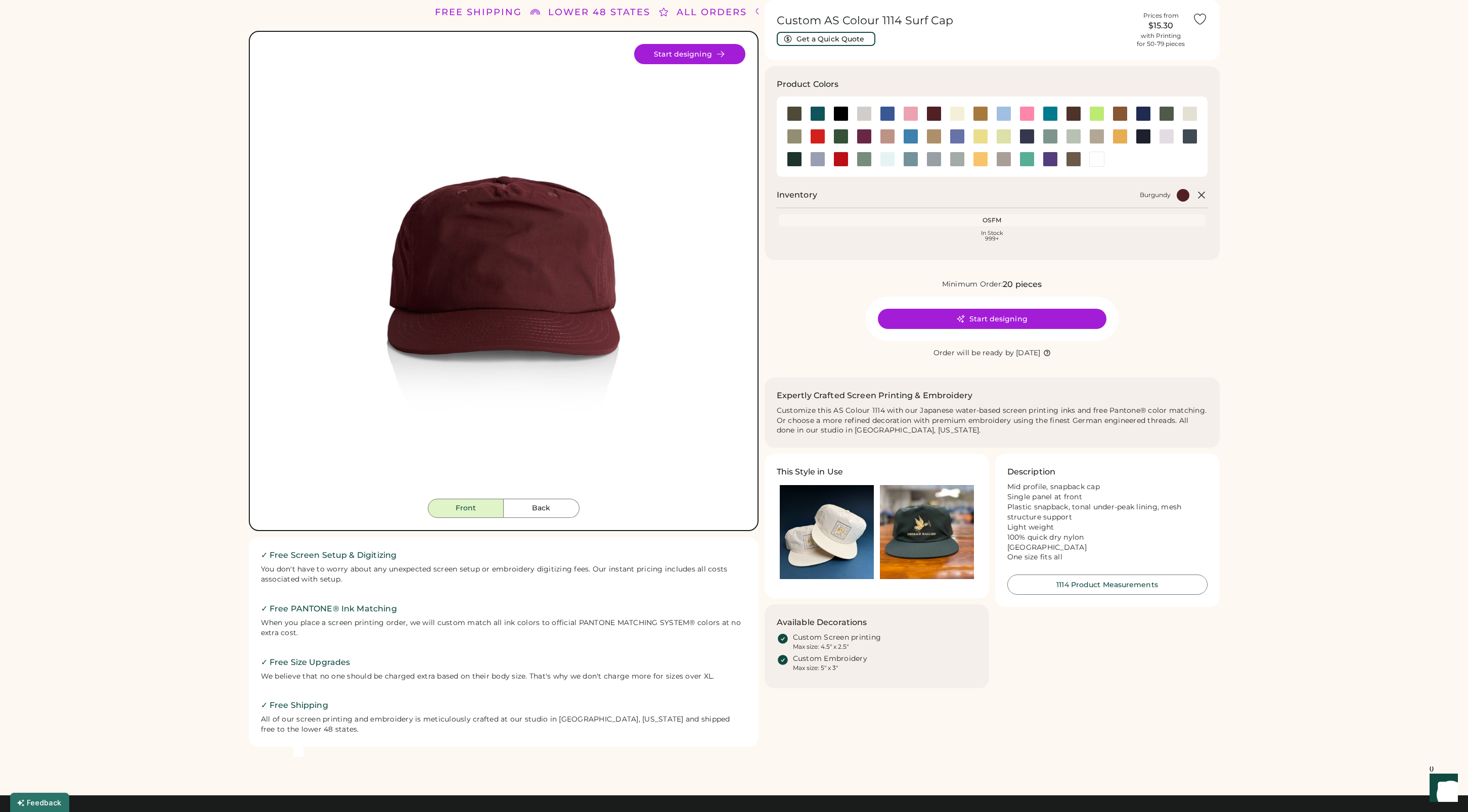
scroll to position [42, 0]
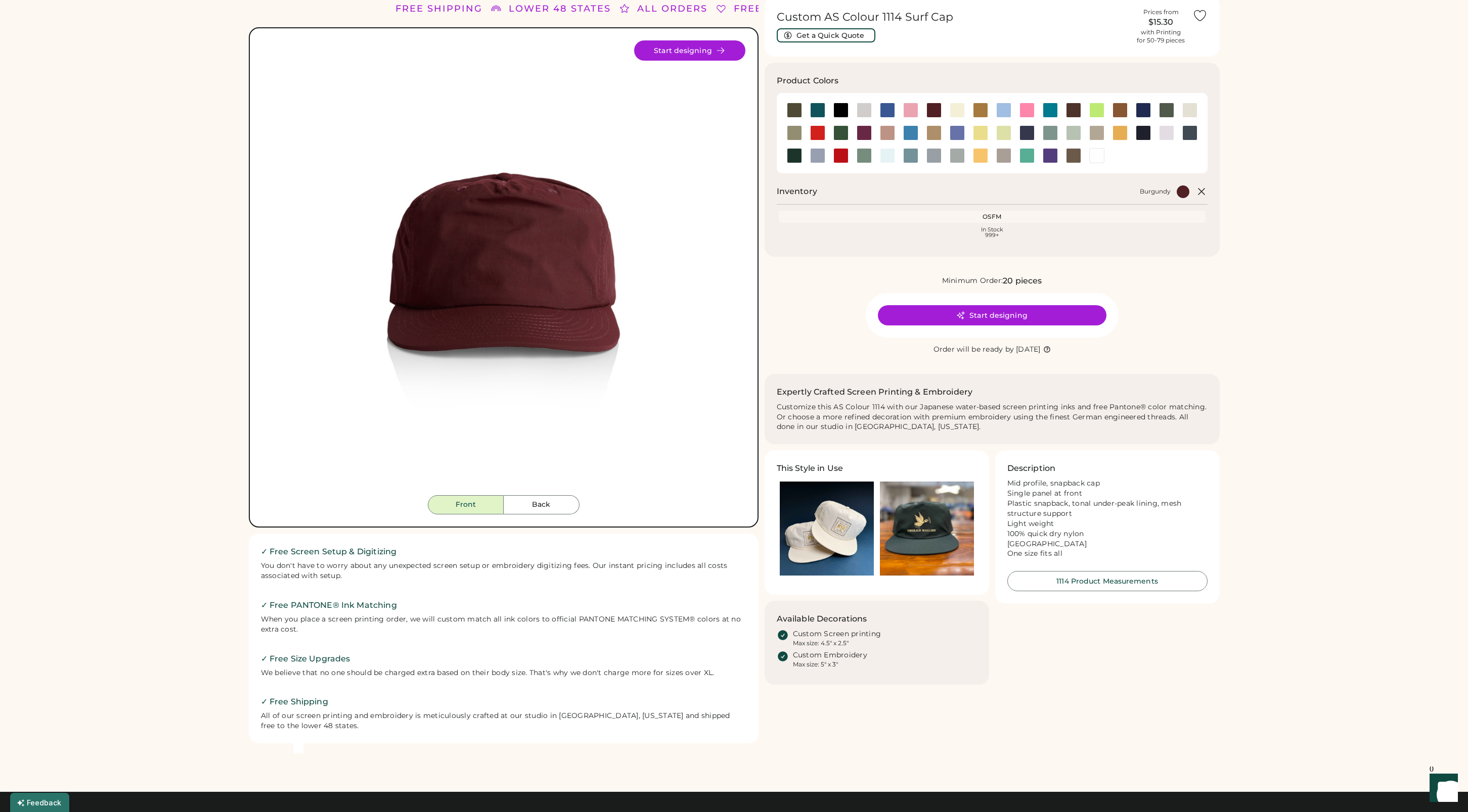
click at [927, 520] on img at bounding box center [927, 529] width 94 height 94
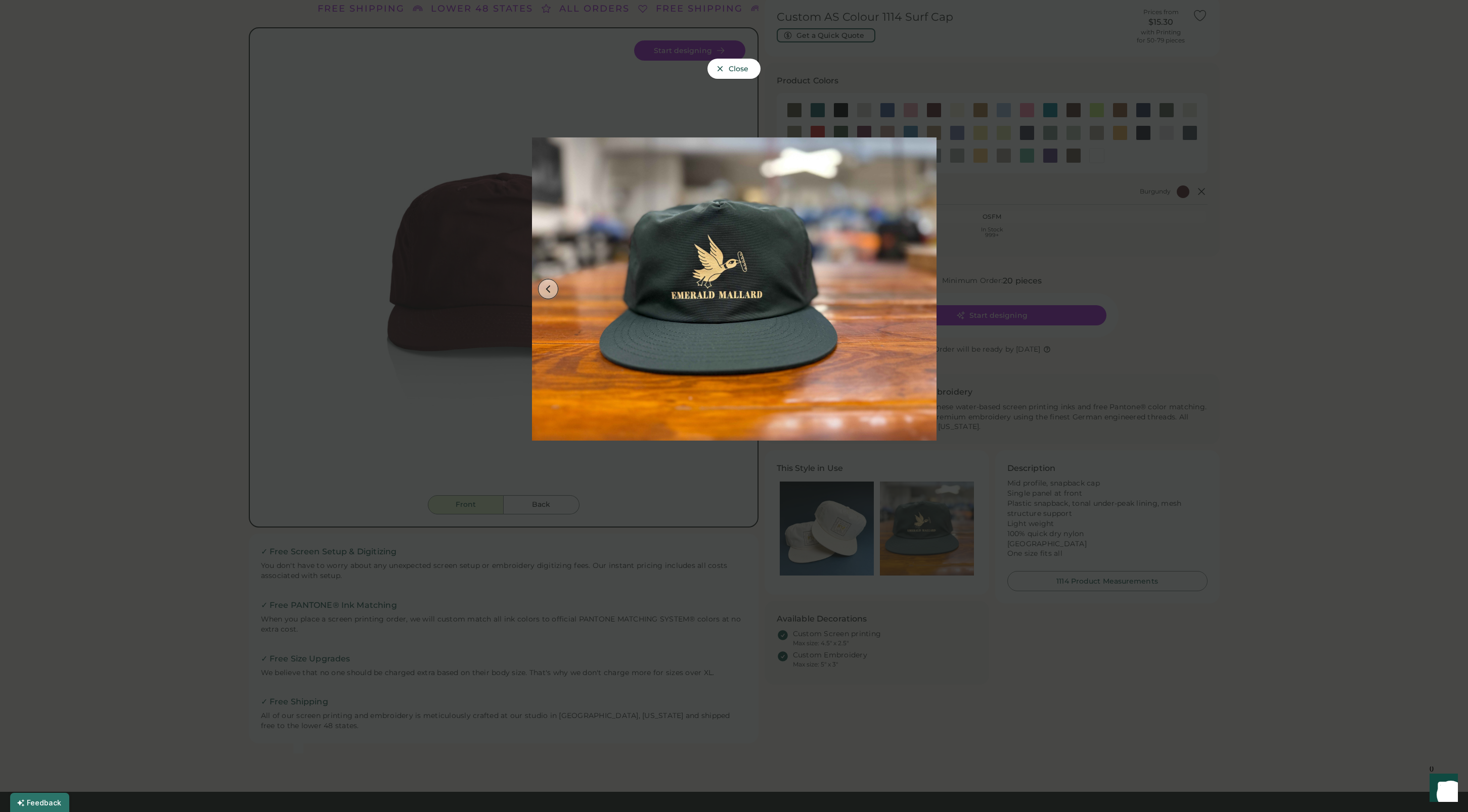
click at [552, 289] on button at bounding box center [547, 289] width 20 height 20
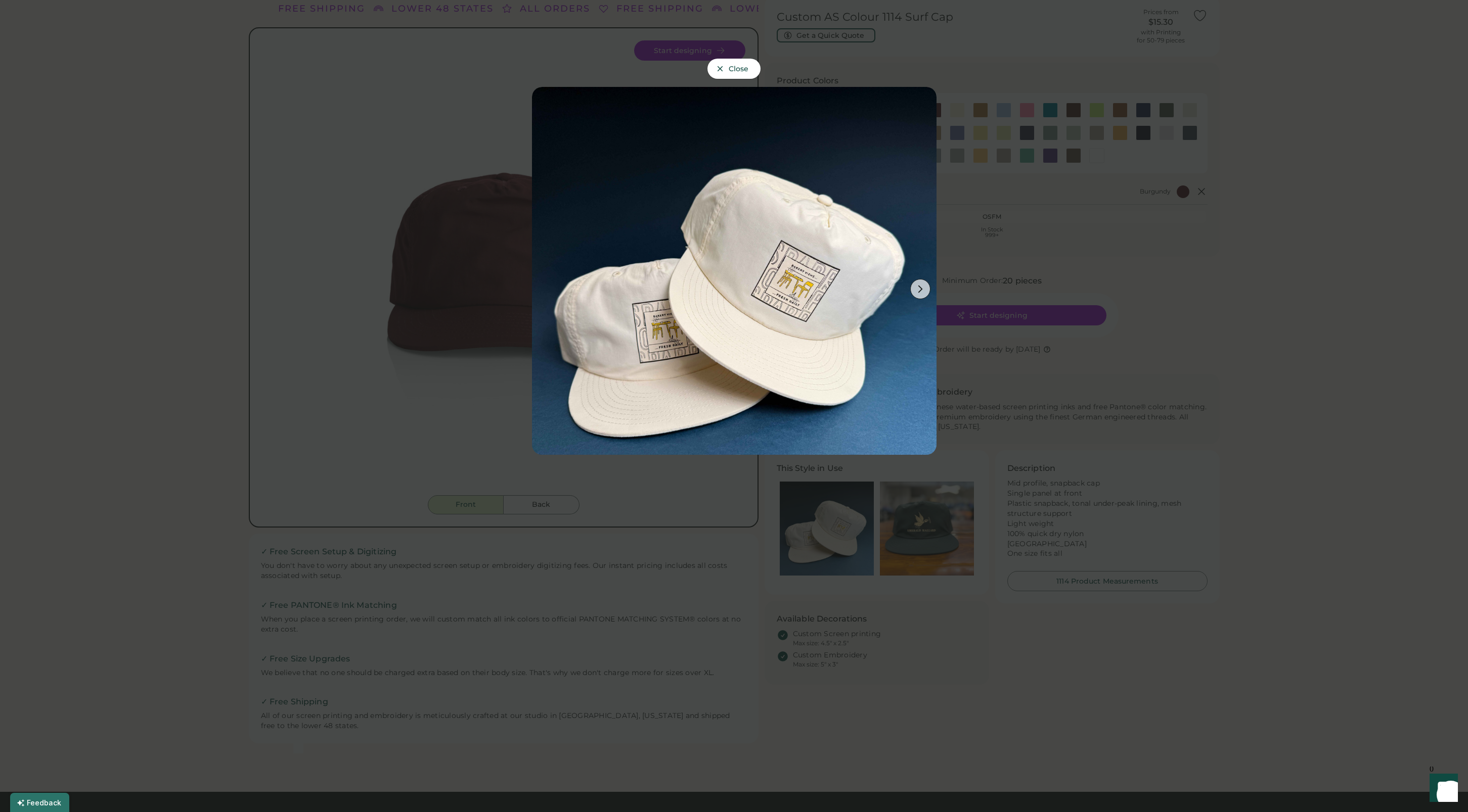
click at [1348, 389] on div at bounding box center [734, 406] width 1468 height 812
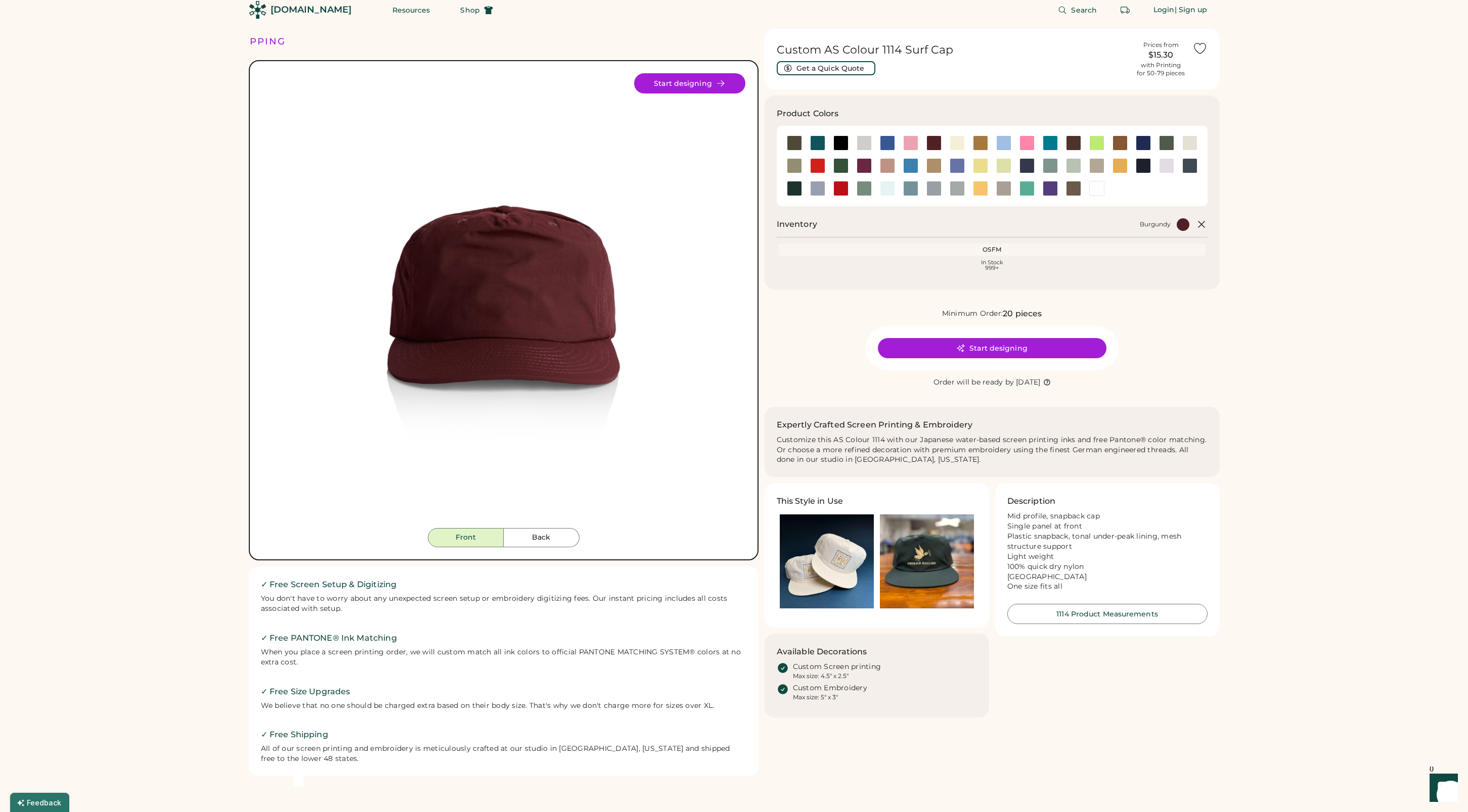
scroll to position [0, 0]
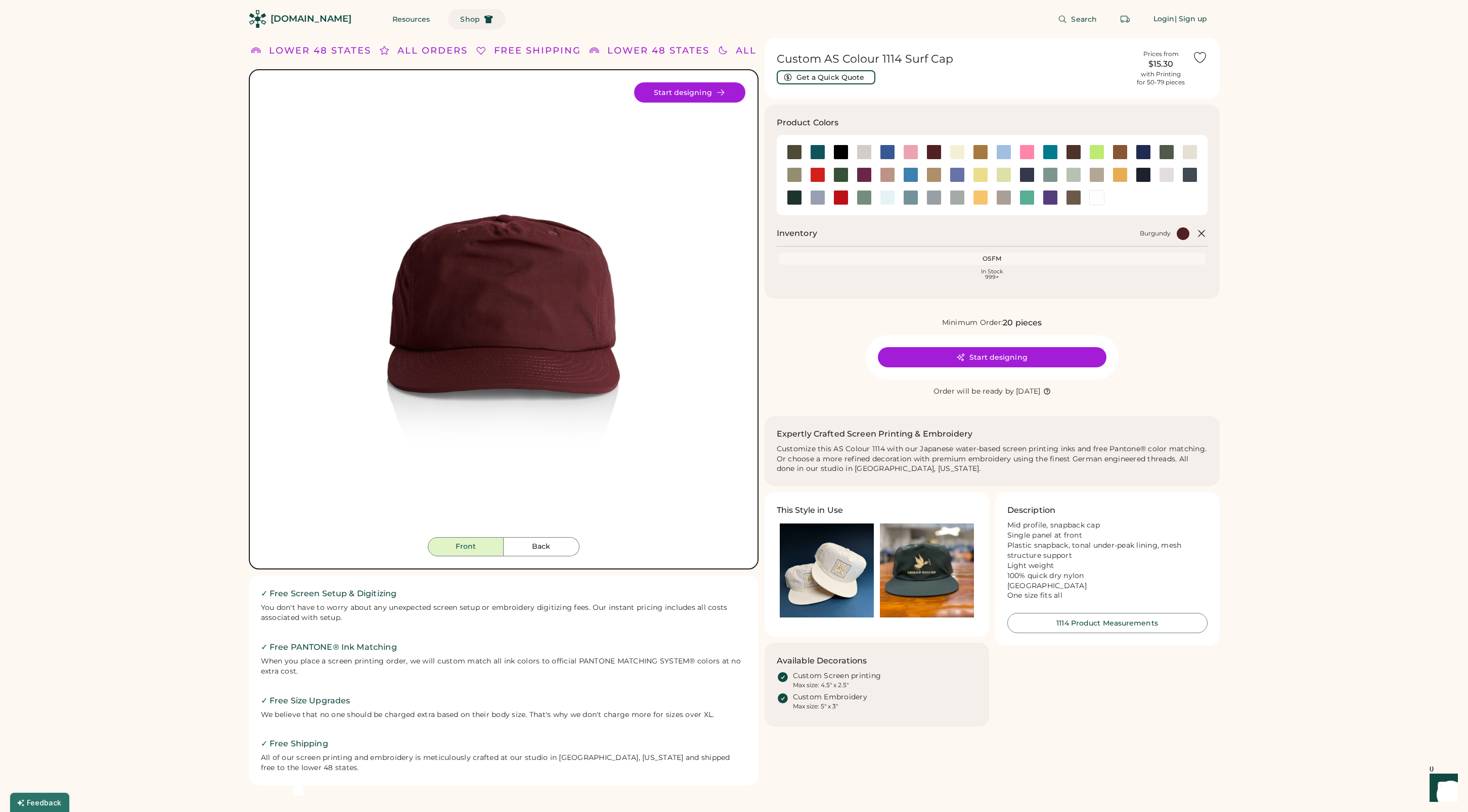
click at [460, 20] on span "Shop" at bounding box center [469, 20] width 19 height 7
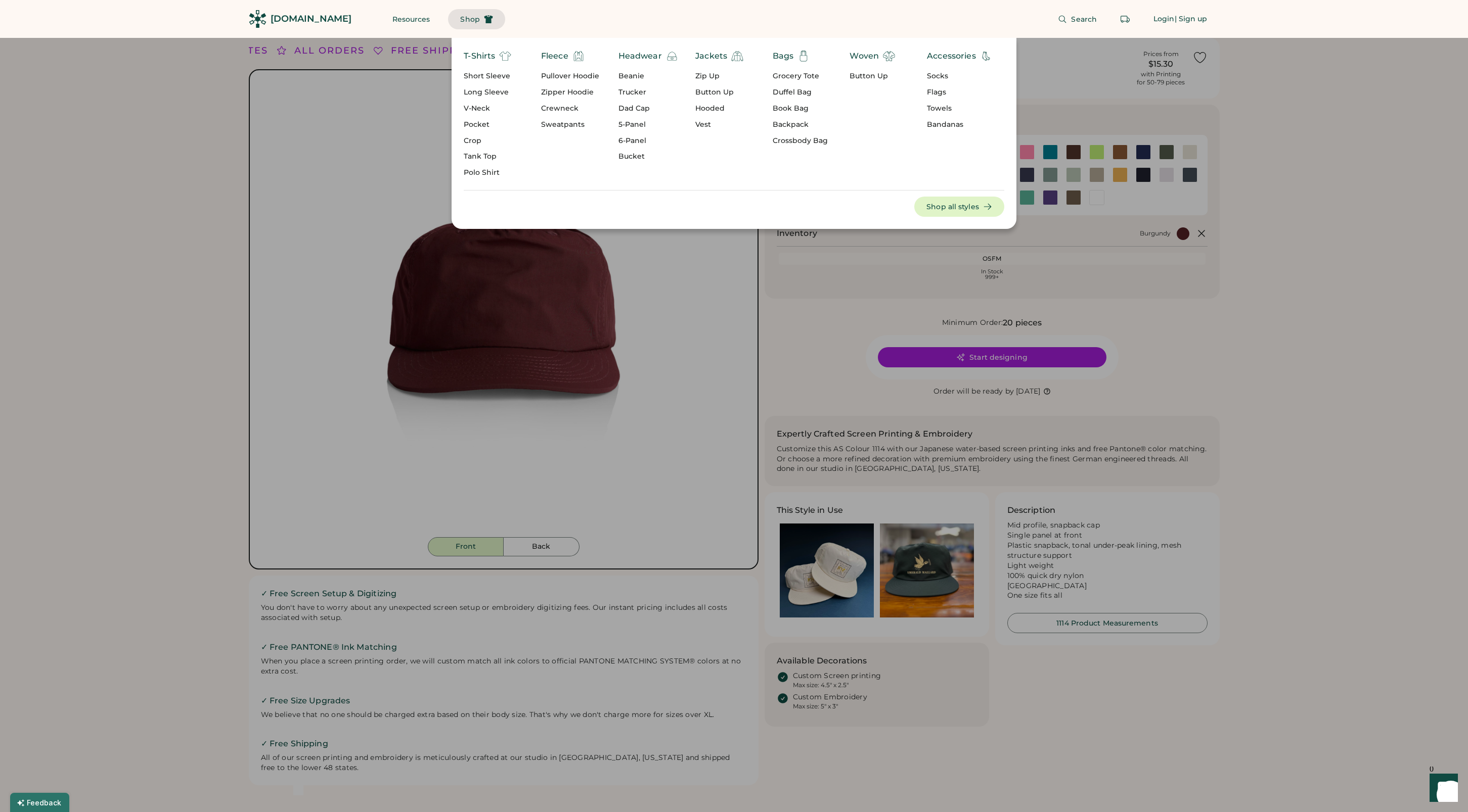
click at [632, 57] on div "Headwear" at bounding box center [640, 56] width 43 height 12
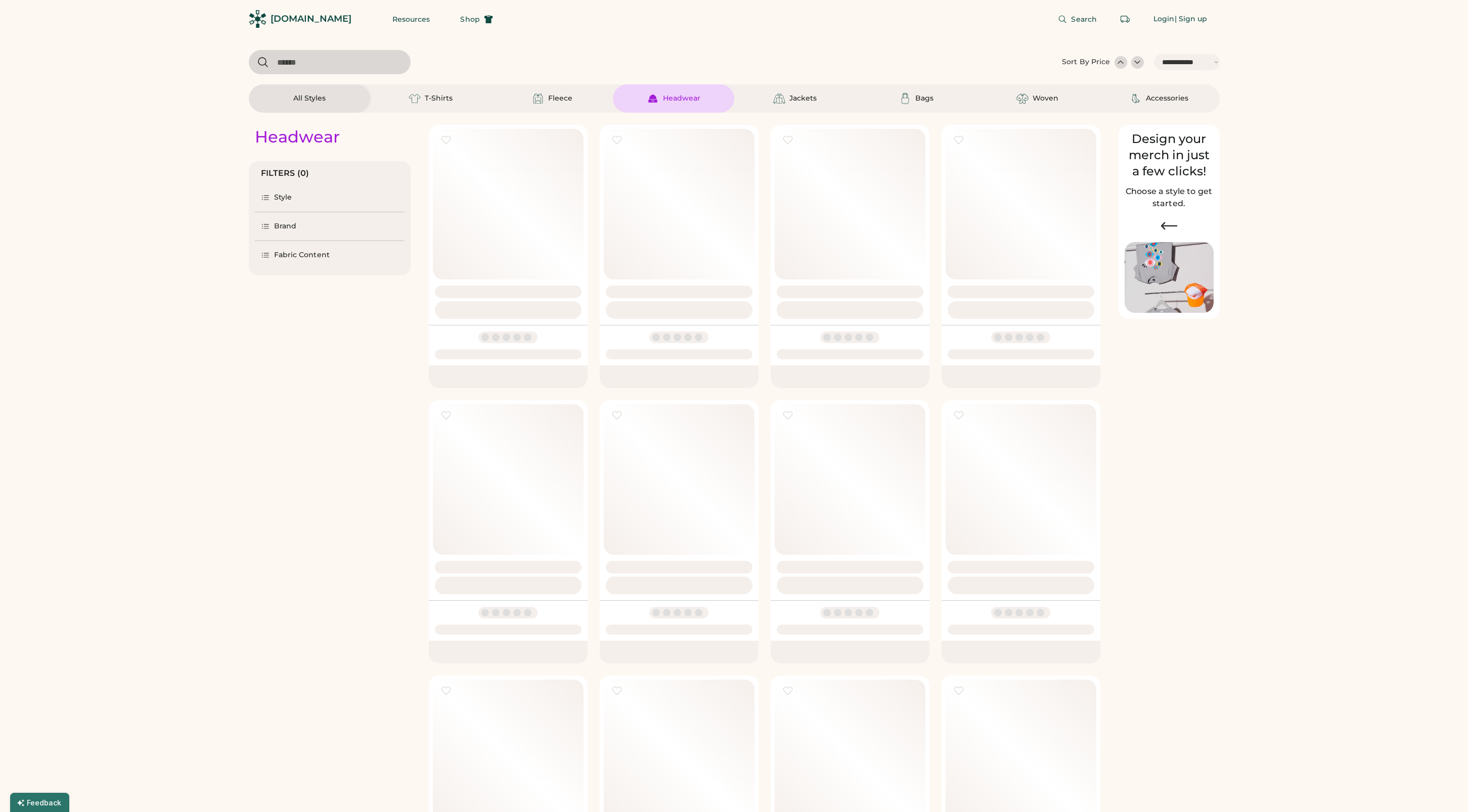
select select "*****"
select select "*"
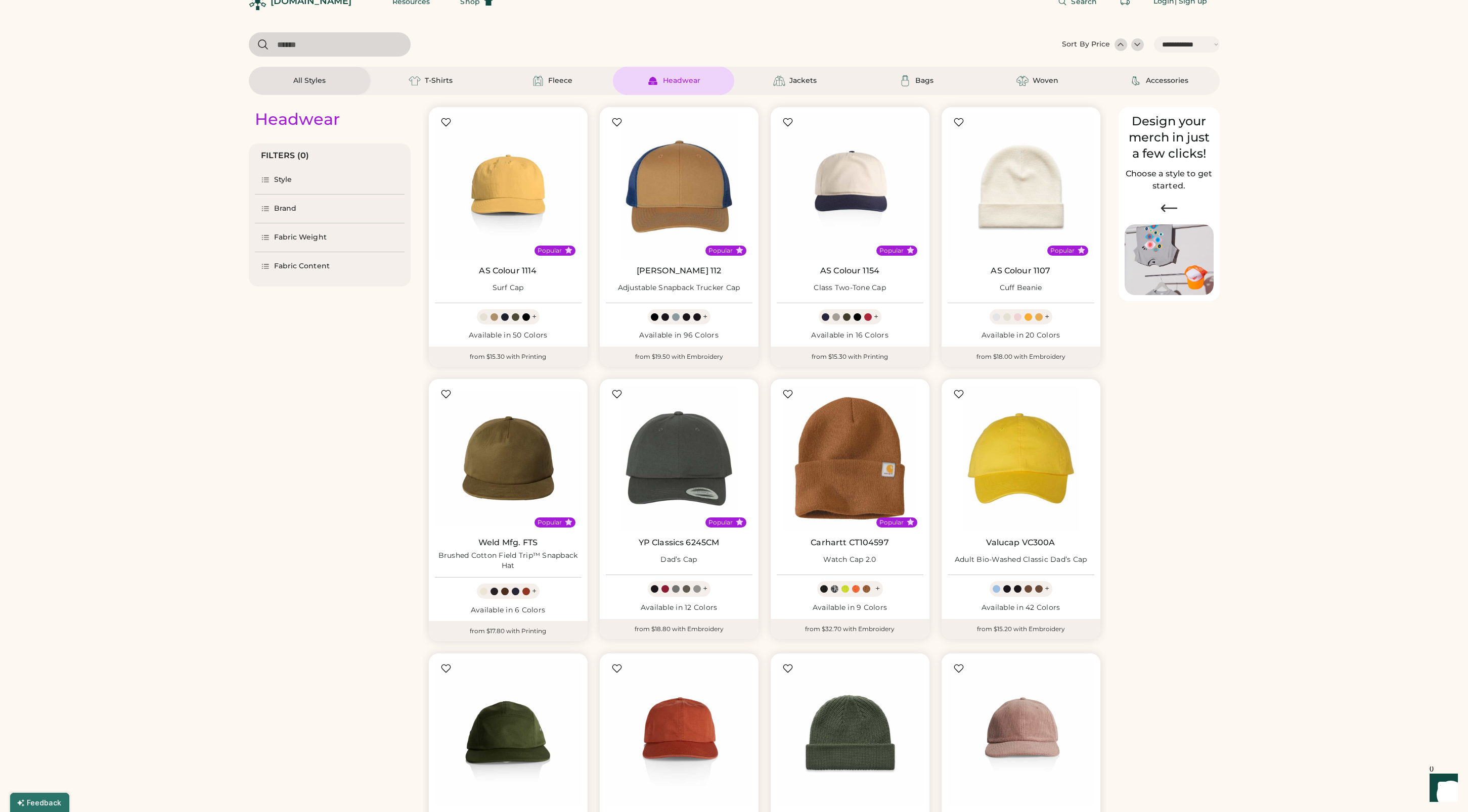
select select "*****"
select select "*"
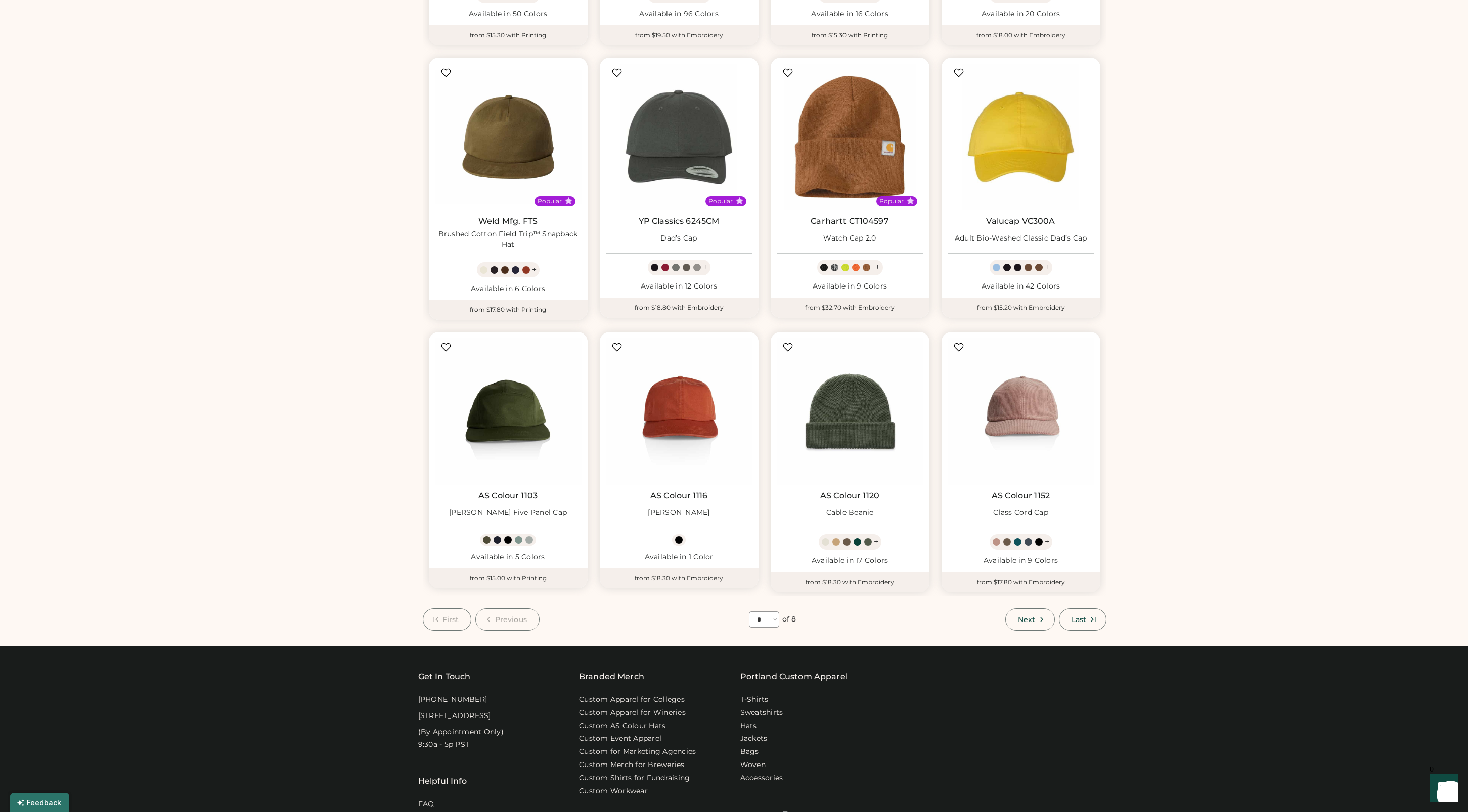
scroll to position [356, 0]
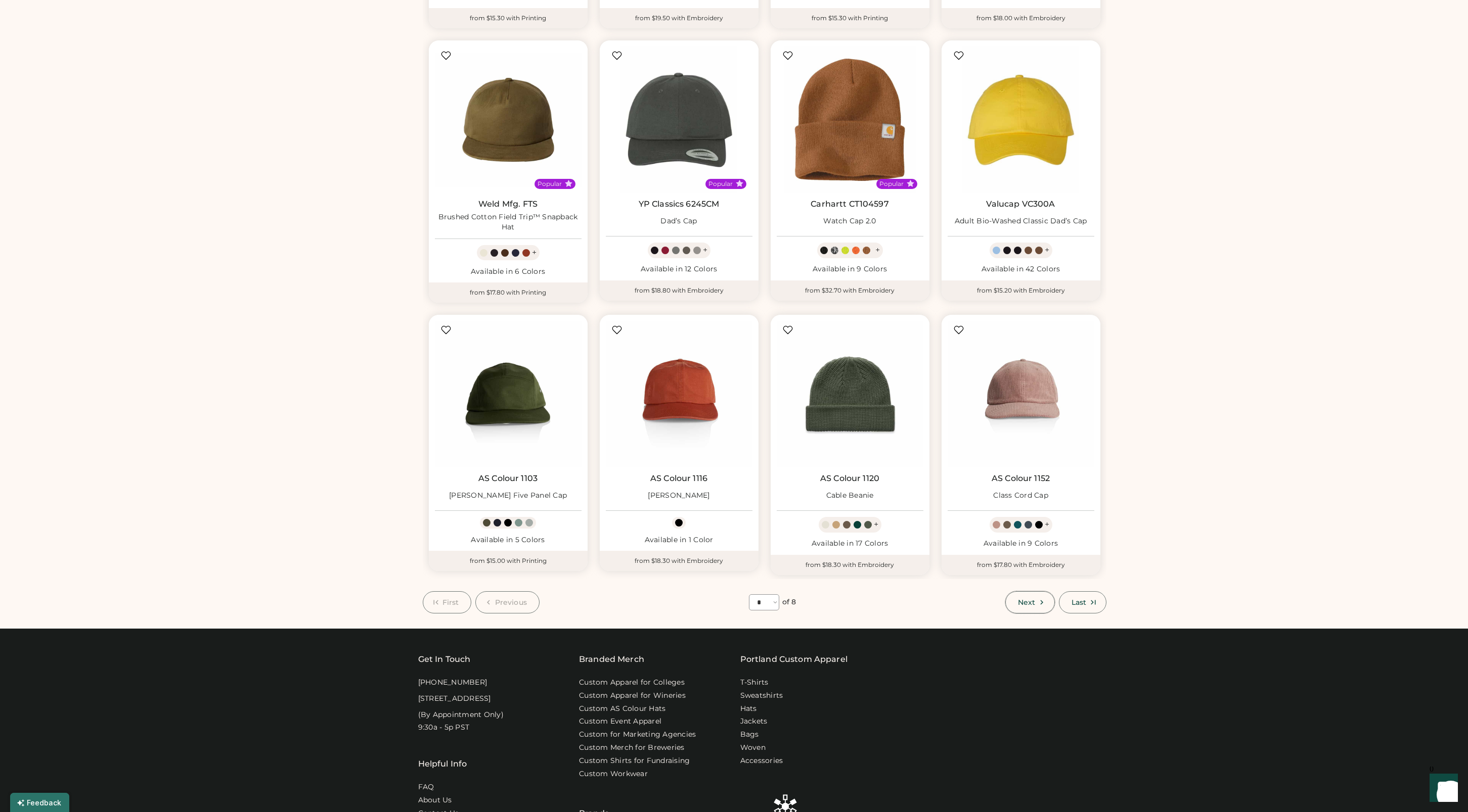
click at [1030, 597] on button "Next" at bounding box center [1029, 602] width 50 height 22
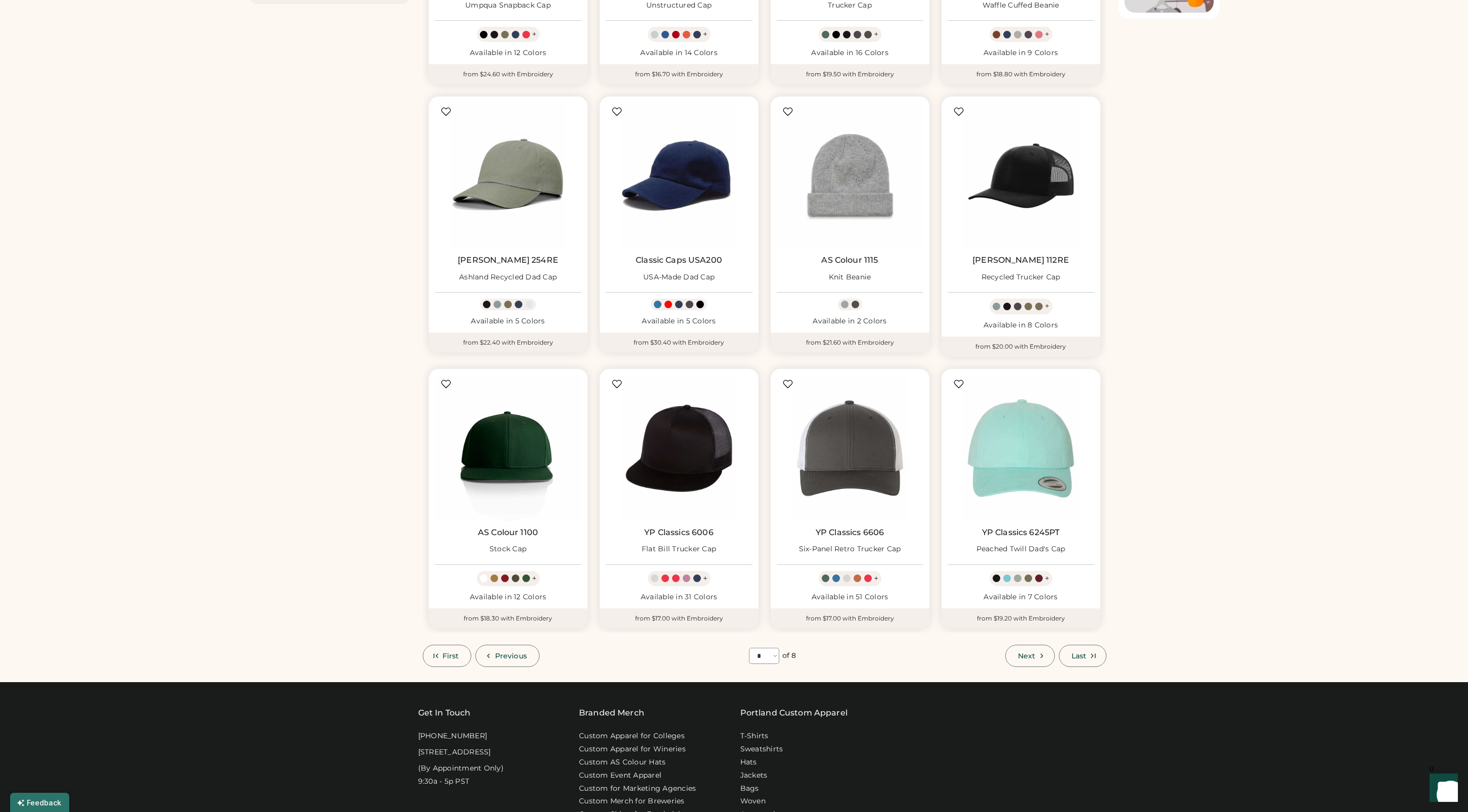
scroll to position [303, 0]
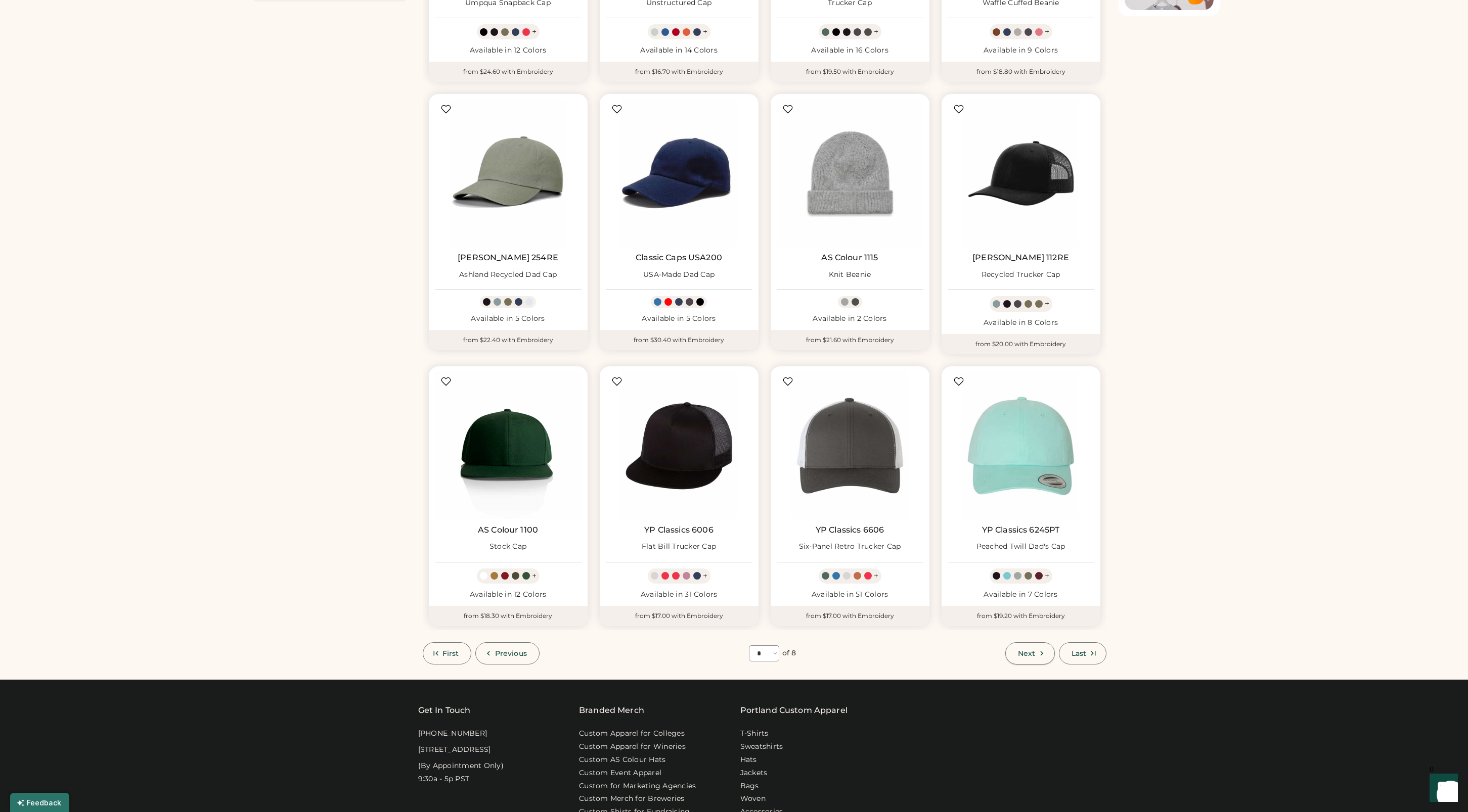
click at [1019, 652] on span "Next" at bounding box center [1026, 654] width 17 height 7
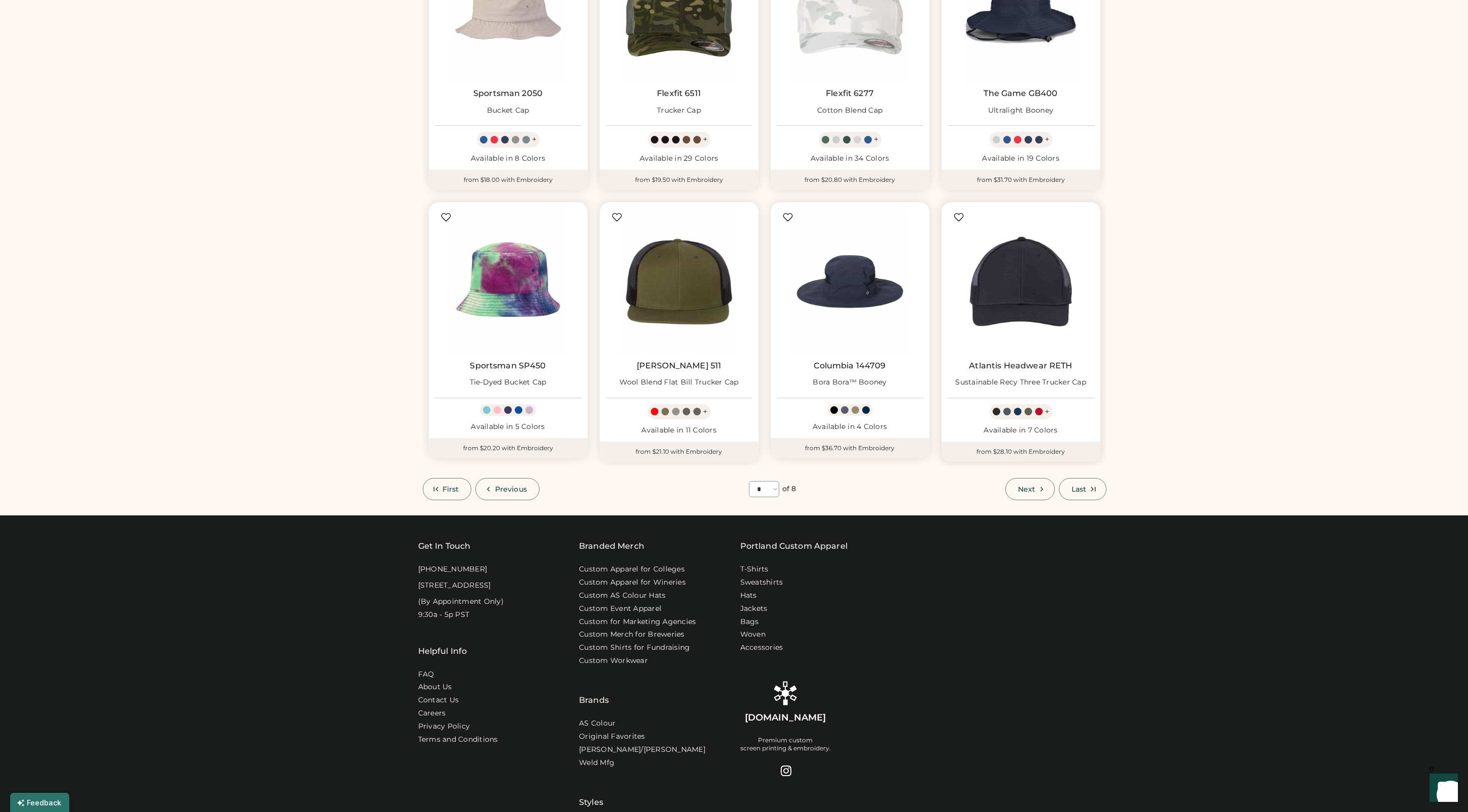
scroll to position [511, 0]
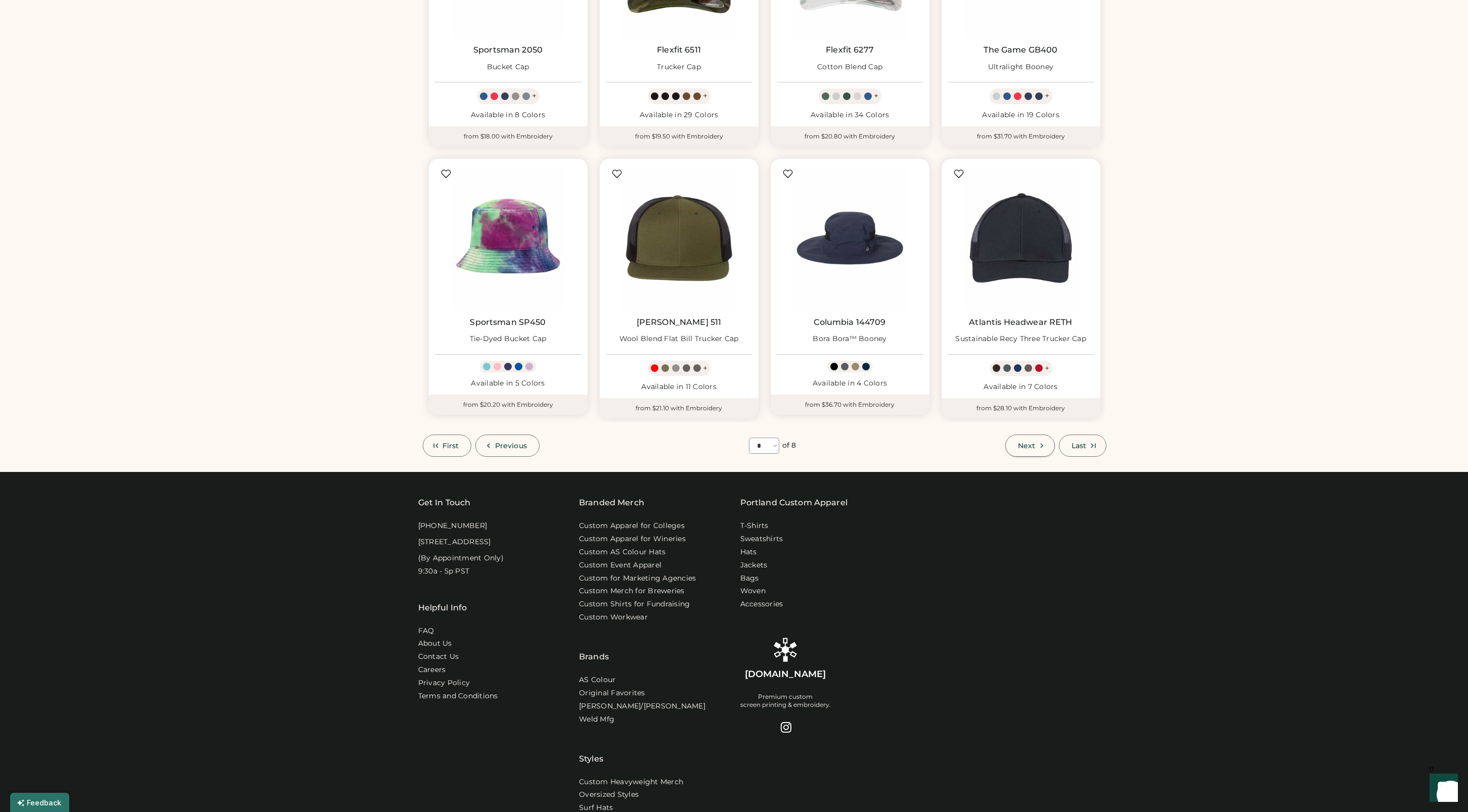
click at [1021, 448] on span "Next" at bounding box center [1026, 446] width 17 height 7
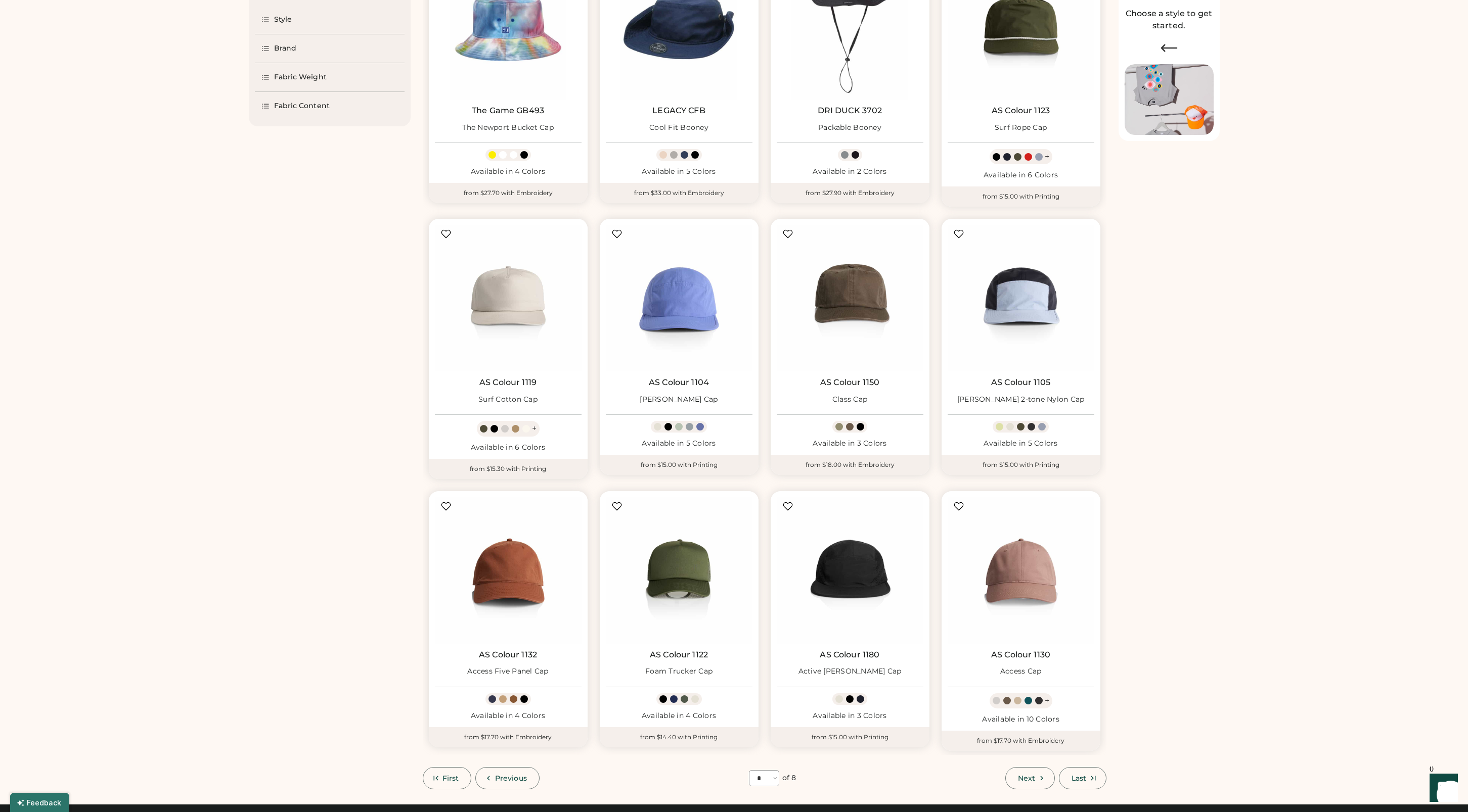
scroll to position [372, 0]
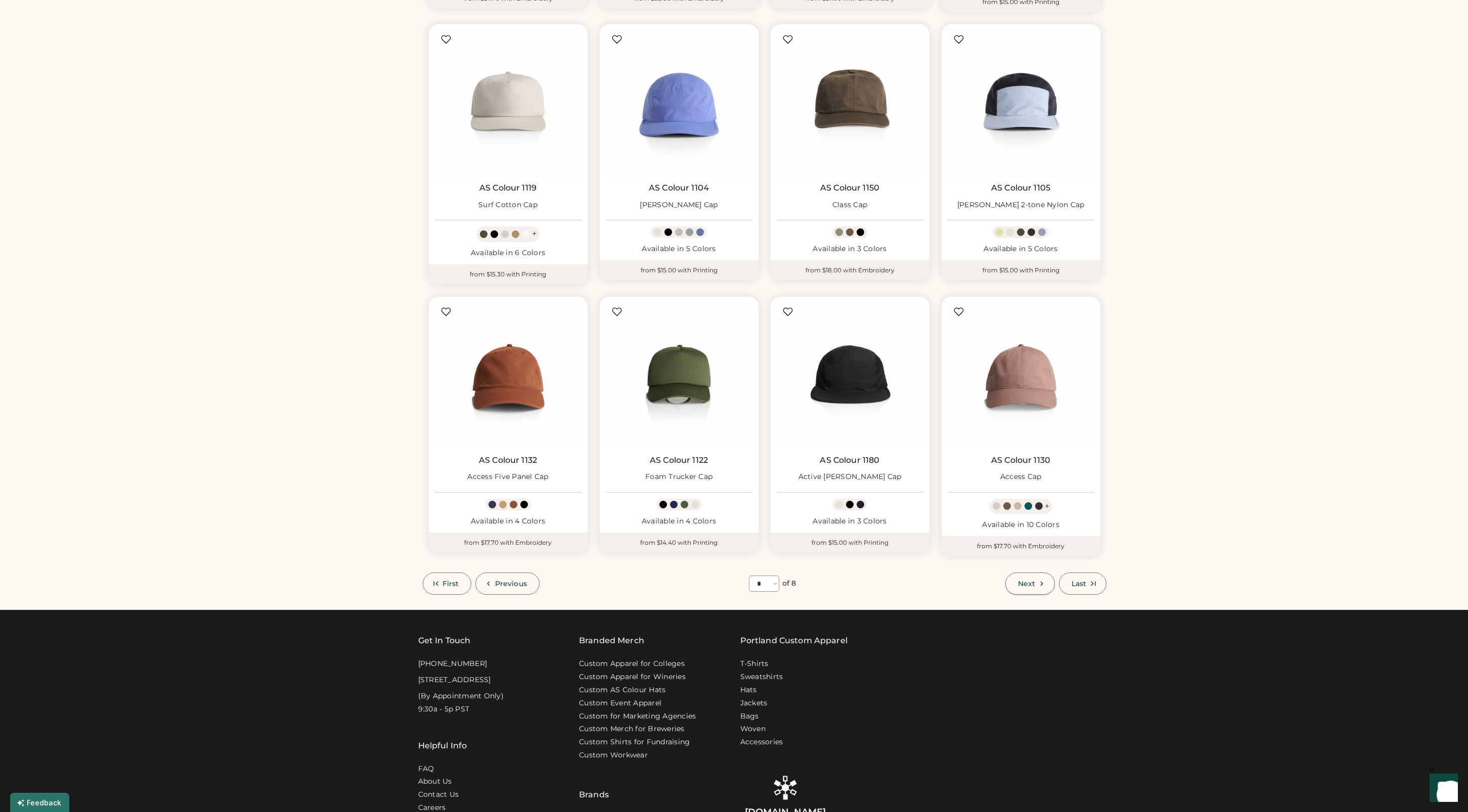
click at [1025, 581] on span "Next" at bounding box center [1026, 584] width 17 height 7
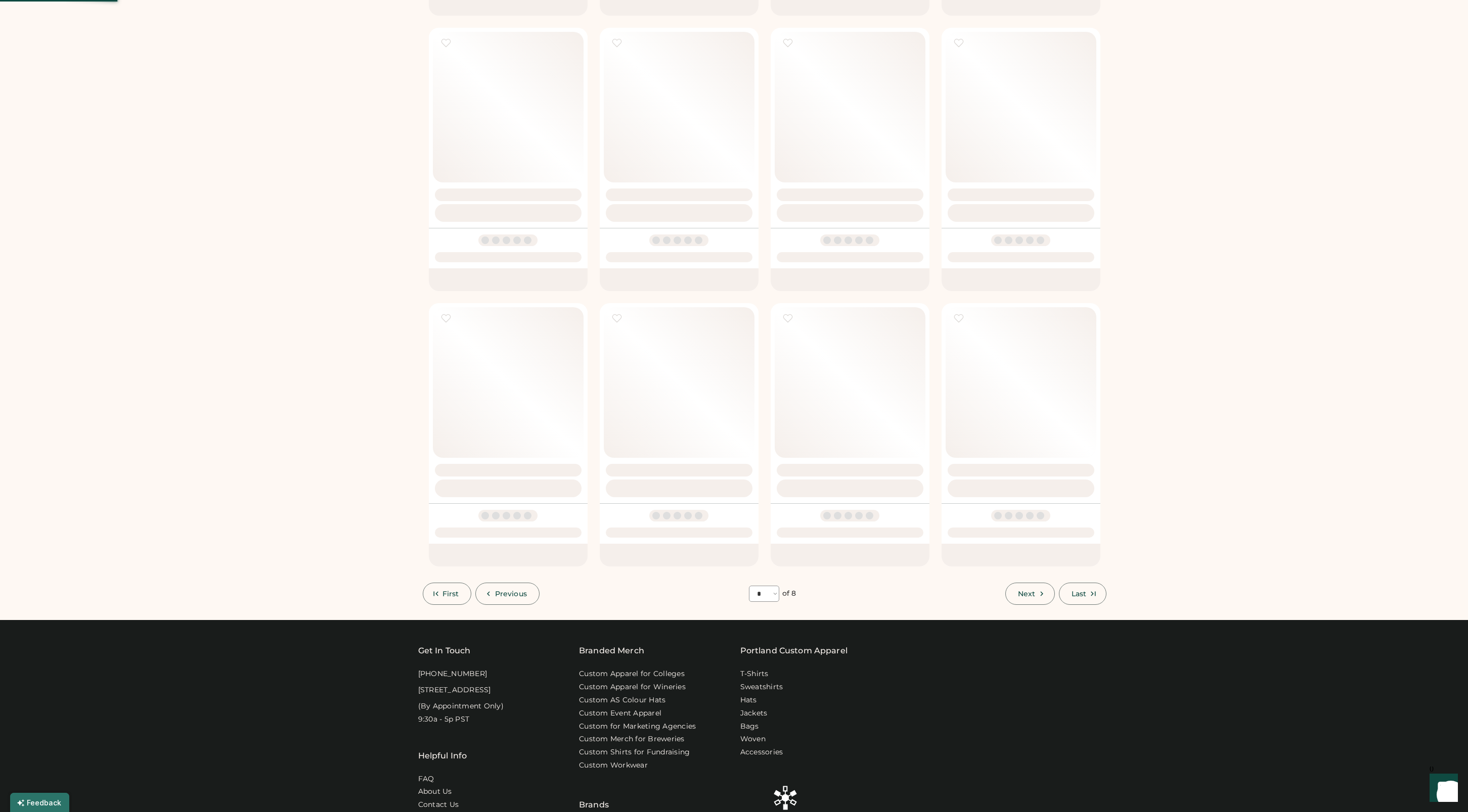
select select "*"
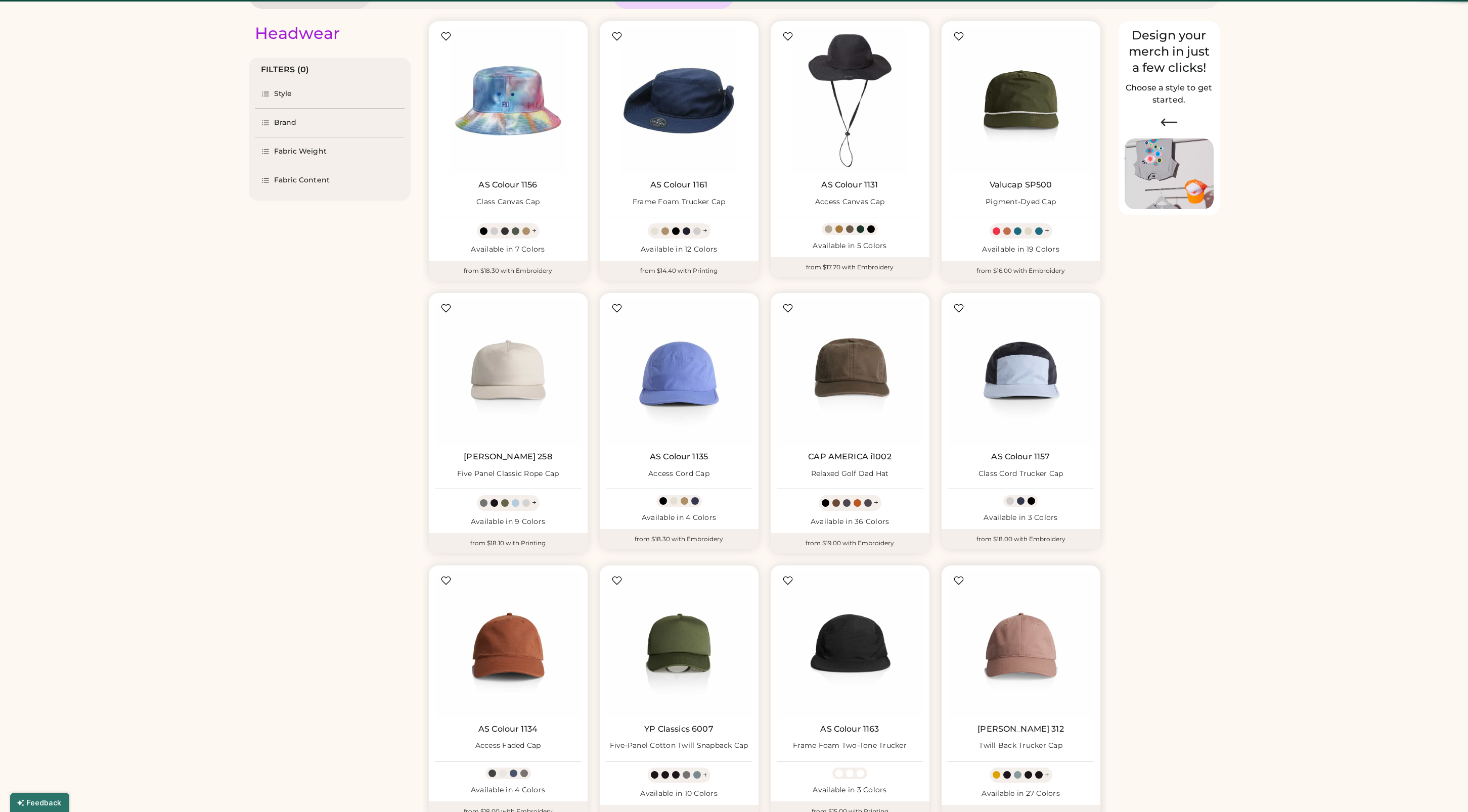
scroll to position [44, 0]
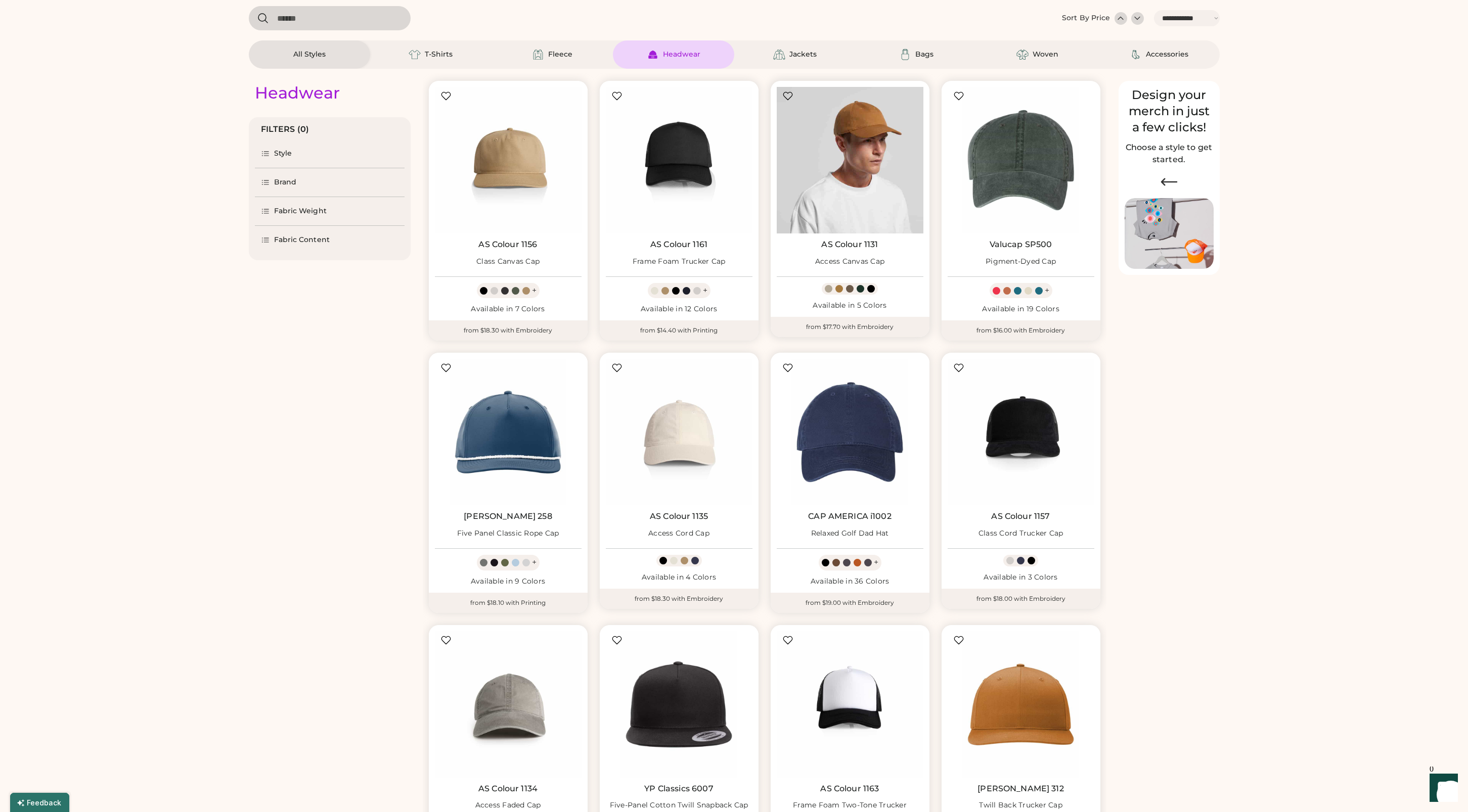
click at [857, 153] on img at bounding box center [850, 160] width 147 height 147
